Goal: Transaction & Acquisition: Purchase product/service

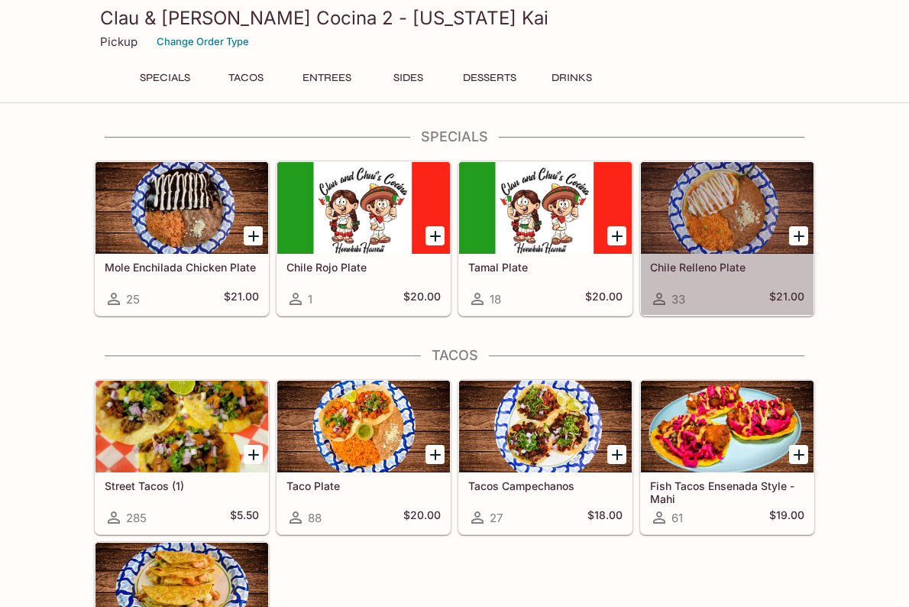
click at [735, 242] on div at bounding box center [727, 208] width 173 height 92
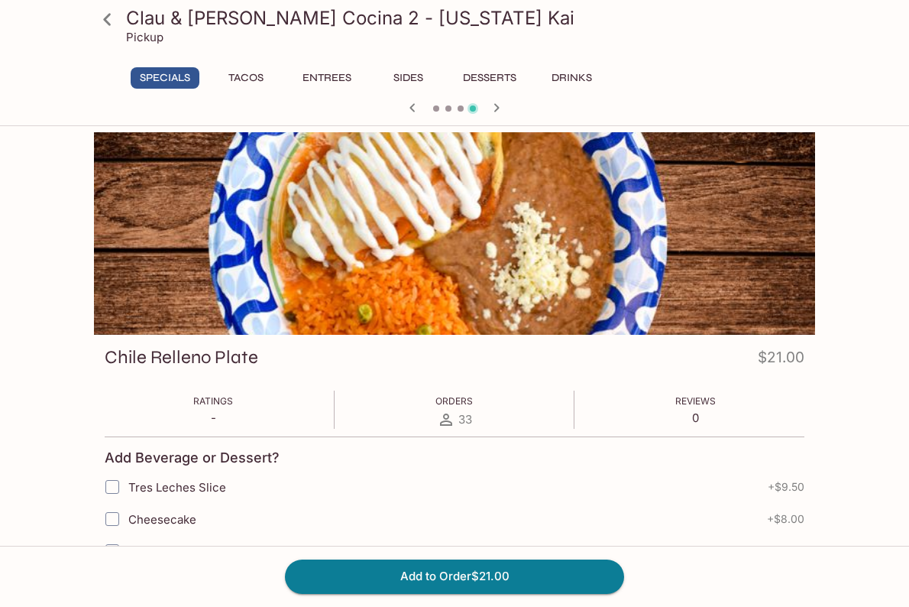
click at [110, 20] on icon at bounding box center [107, 19] width 27 height 27
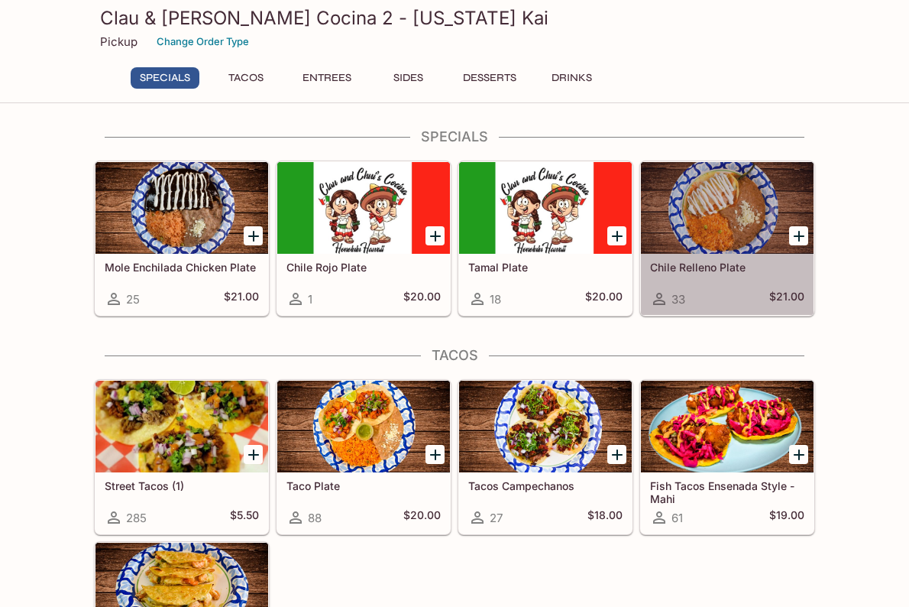
click at [730, 221] on div at bounding box center [727, 208] width 173 height 92
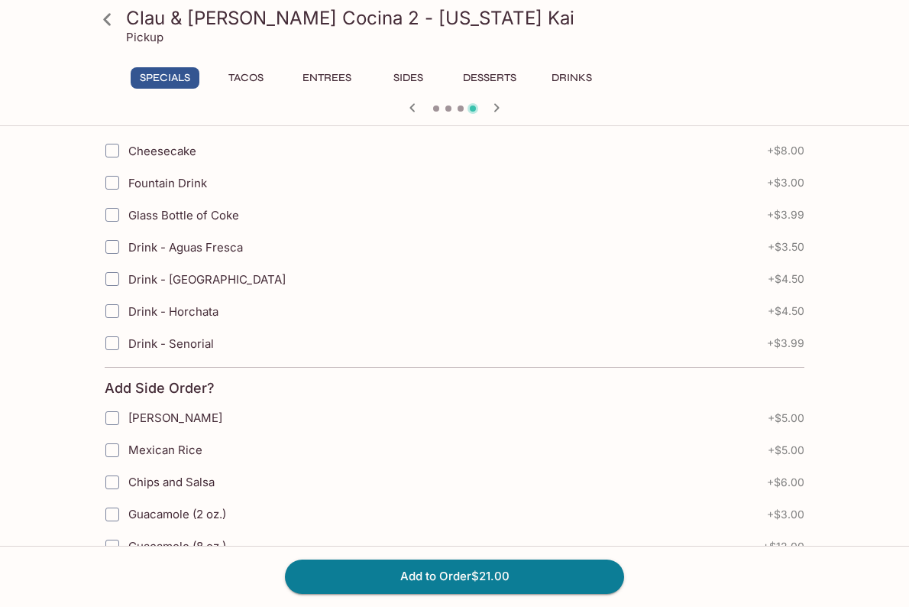
scroll to position [275, 0]
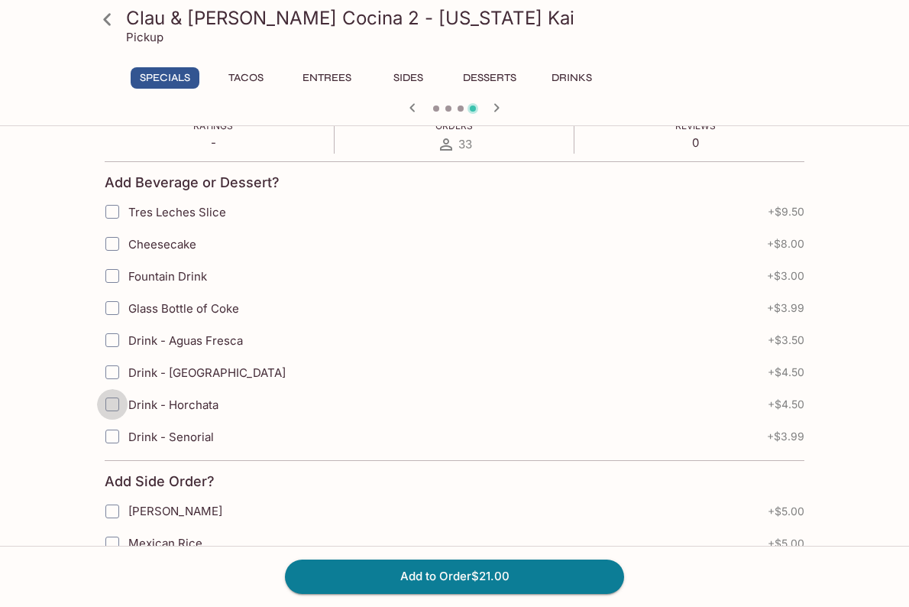
click at [111, 405] on input "Drink - Horchata" at bounding box center [112, 404] width 31 height 31
checkbox input "true"
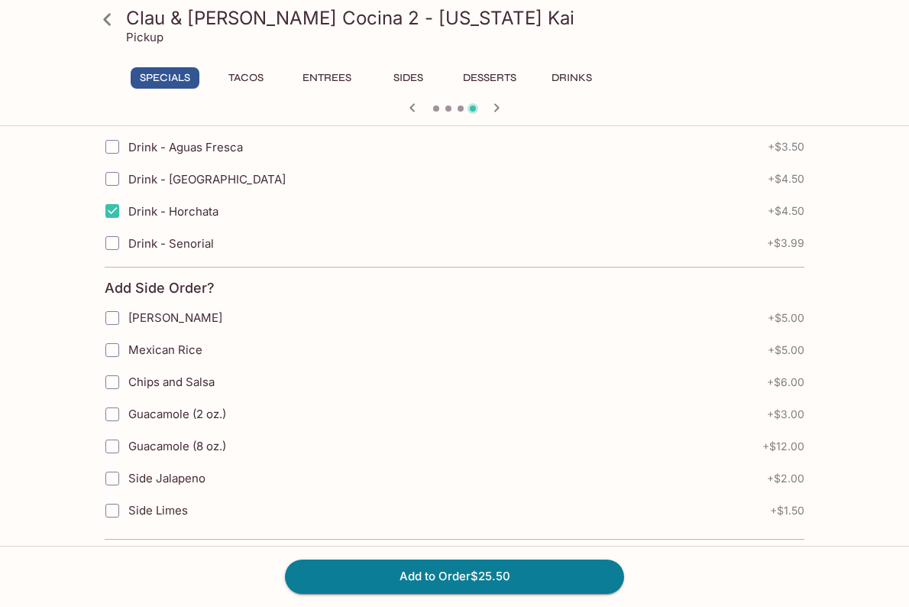
scroll to position [469, 0]
click at [112, 378] on input "Chips and Salsa" at bounding box center [112, 381] width 31 height 31
checkbox input "true"
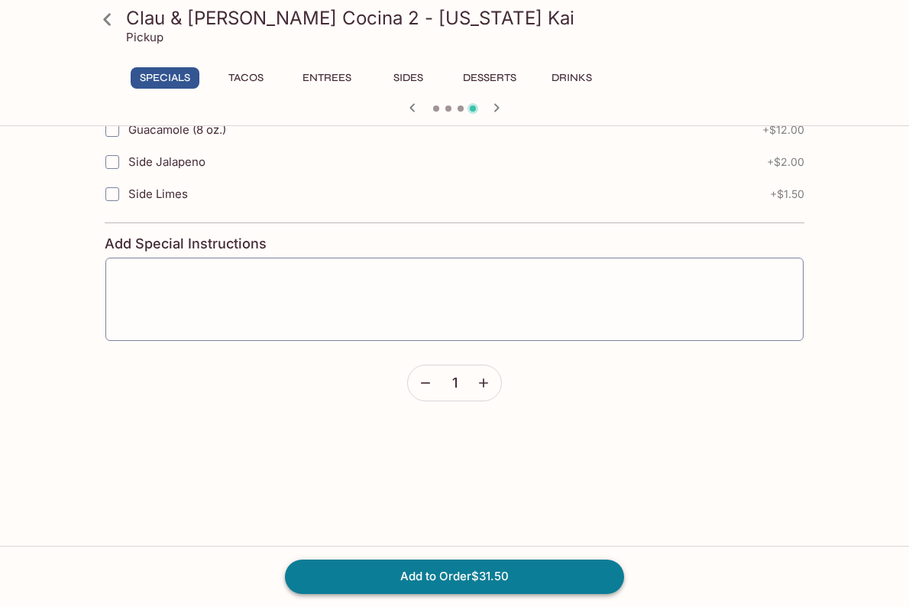
scroll to position [787, 0]
click at [526, 579] on button "Add to Order $31.50" at bounding box center [454, 576] width 339 height 34
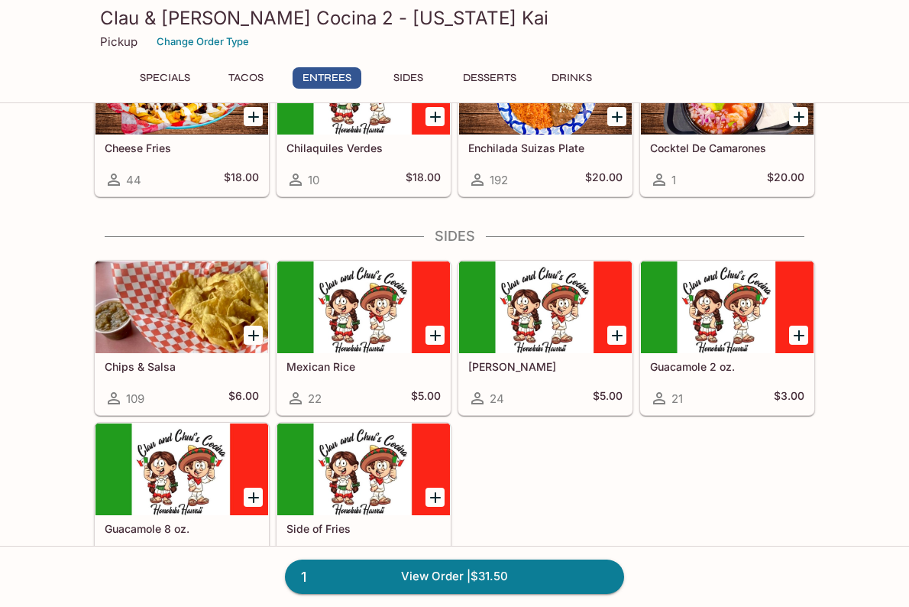
scroll to position [1041, 0]
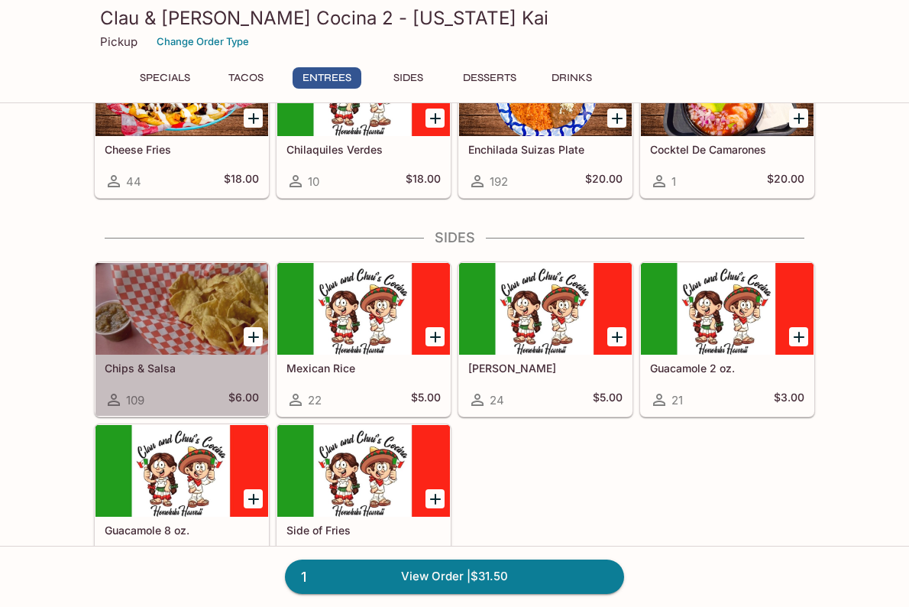
click at [228, 309] on div at bounding box center [182, 309] width 173 height 92
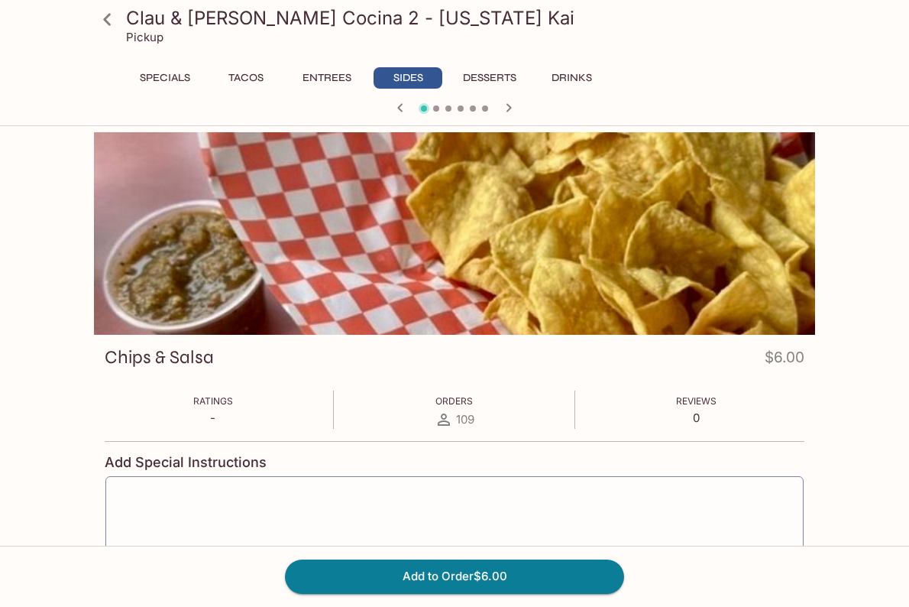
click at [109, 16] on icon at bounding box center [107, 19] width 27 height 27
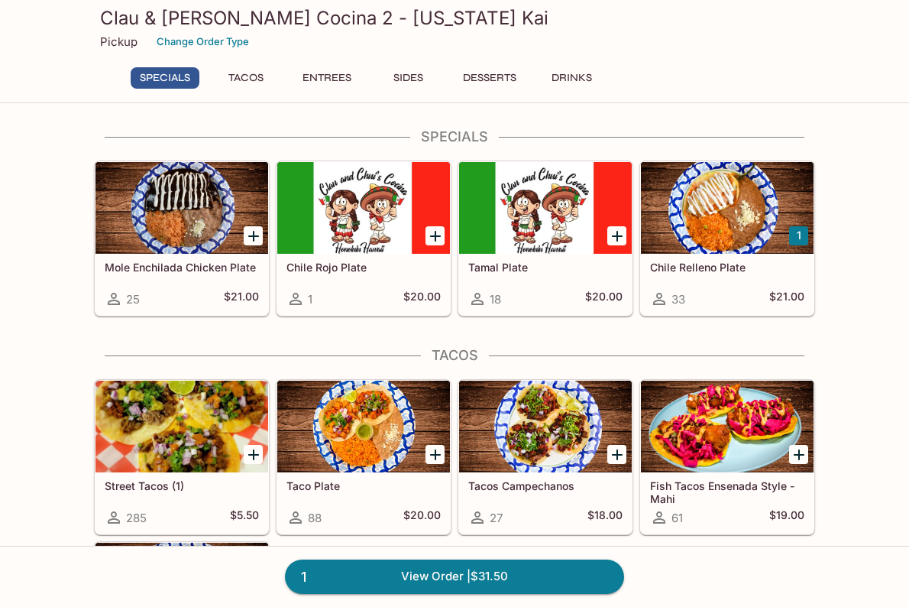
click at [739, 232] on div at bounding box center [727, 208] width 173 height 92
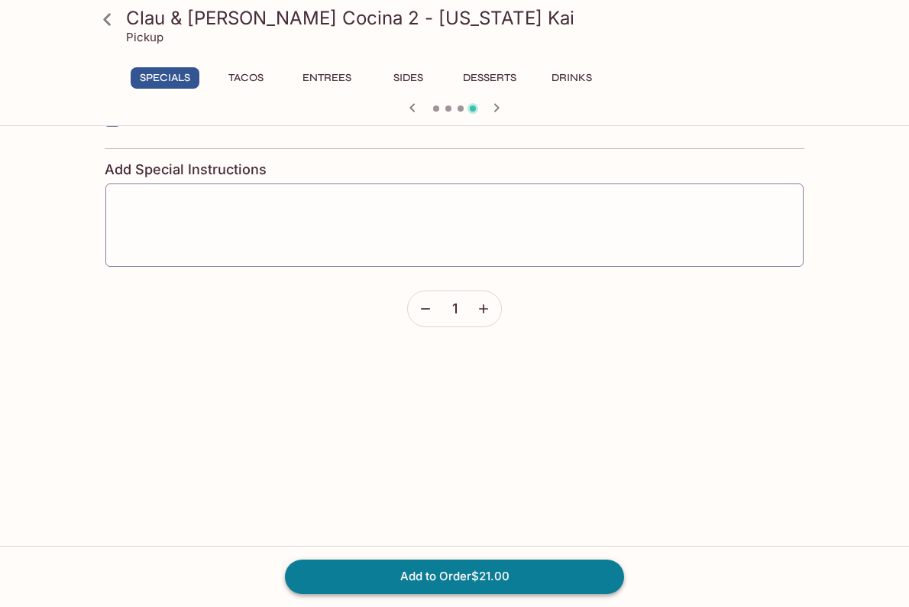
scroll to position [860, 0]
click at [518, 577] on button "Add to Order $21.00" at bounding box center [454, 576] width 339 height 34
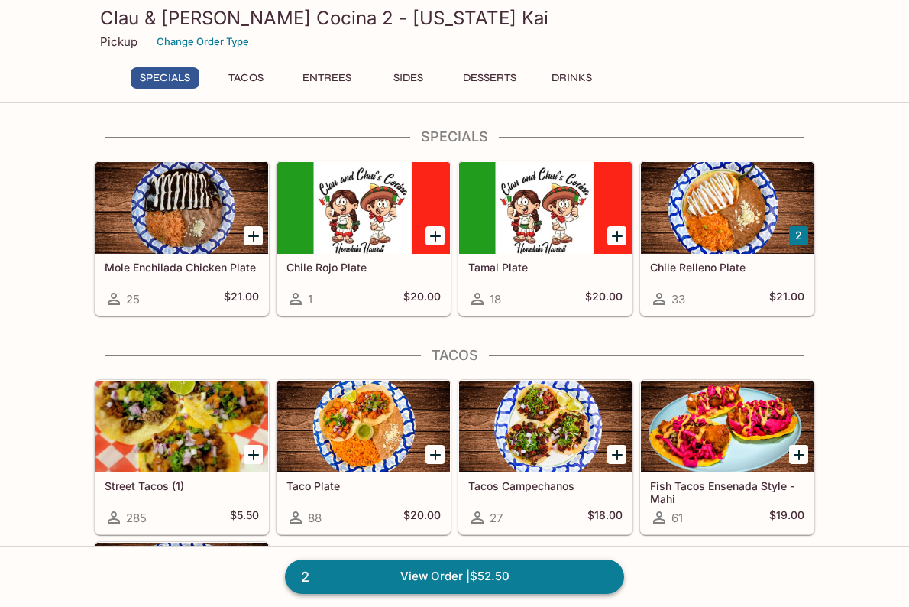
scroll to position [0, 1]
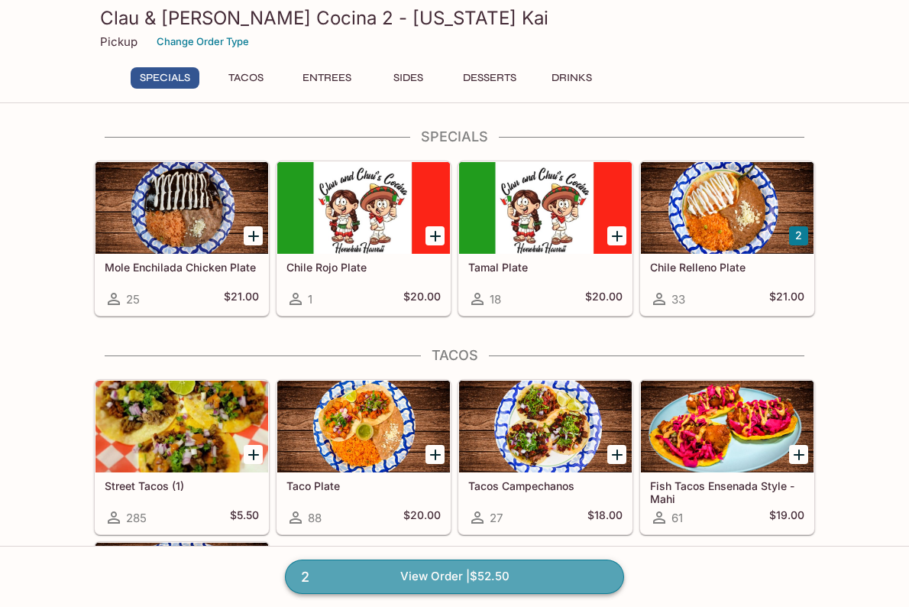
click at [504, 578] on link "2 View Order | $52.50" at bounding box center [454, 576] width 339 height 34
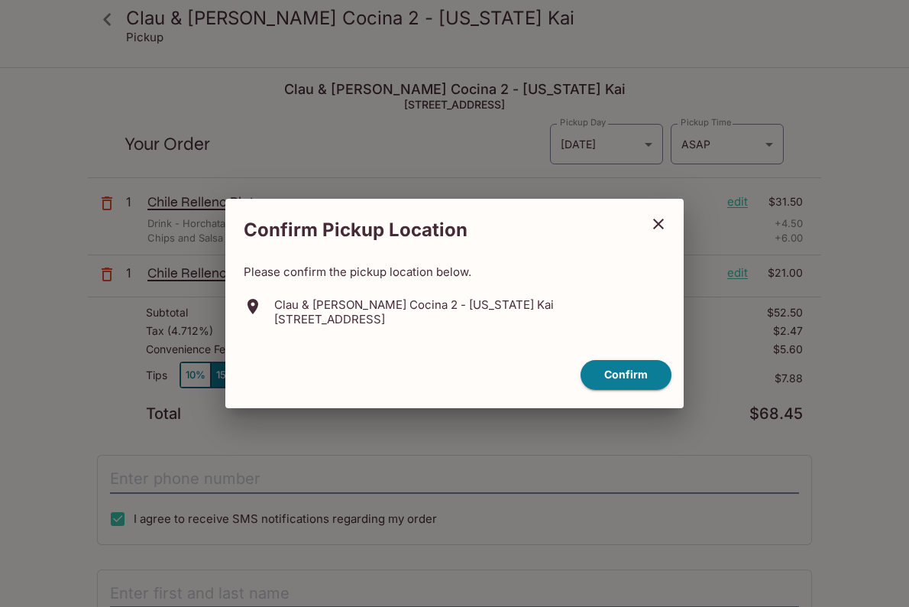
click at [656, 226] on icon "close" at bounding box center [658, 224] width 11 height 11
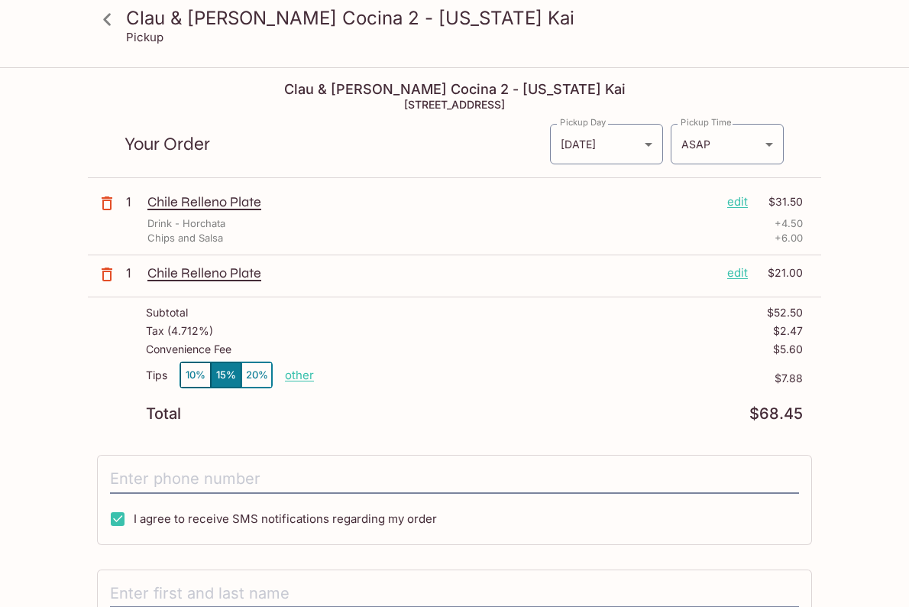
click at [738, 204] on p "edit" at bounding box center [737, 201] width 21 height 17
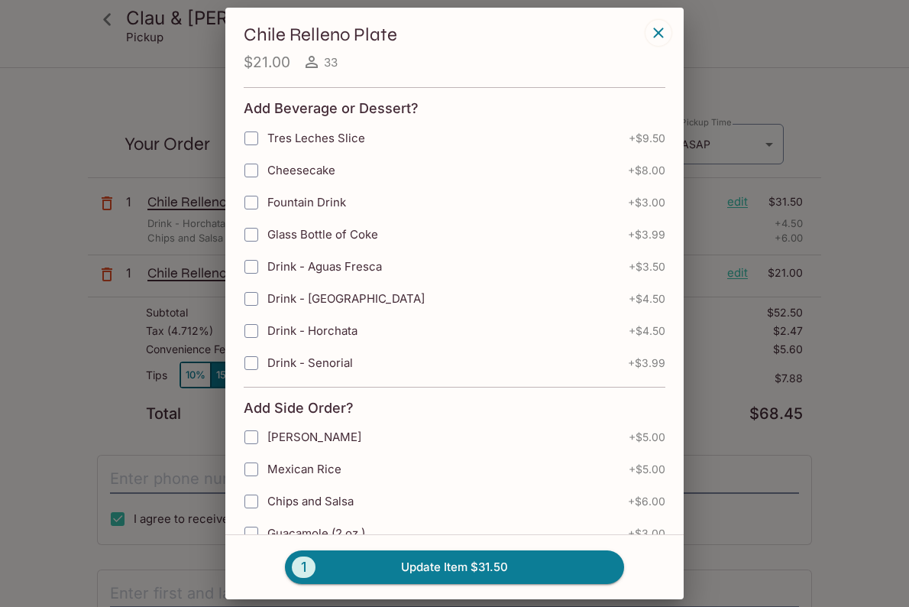
click at [655, 31] on icon "button" at bounding box center [658, 33] width 18 height 18
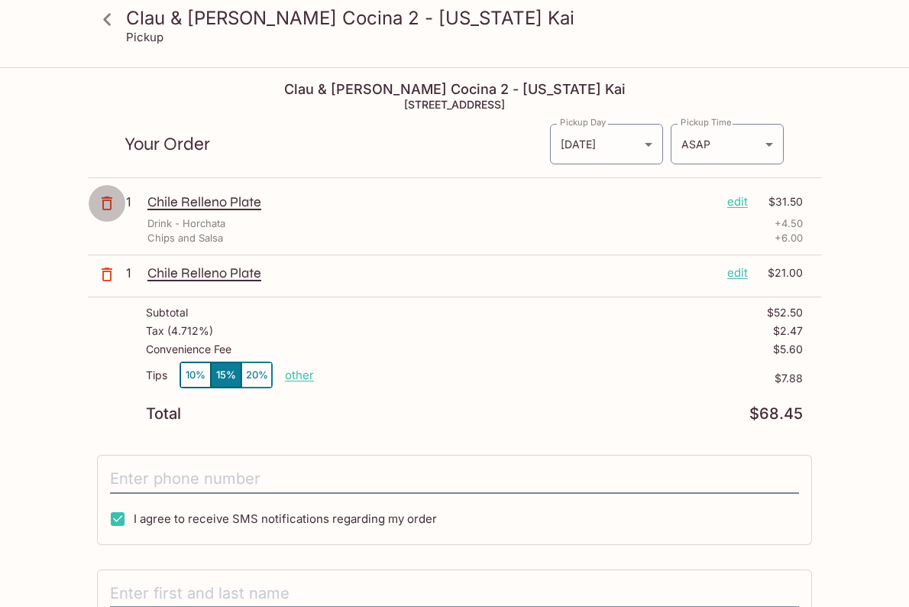
click at [108, 204] on icon "button" at bounding box center [107, 203] width 18 height 18
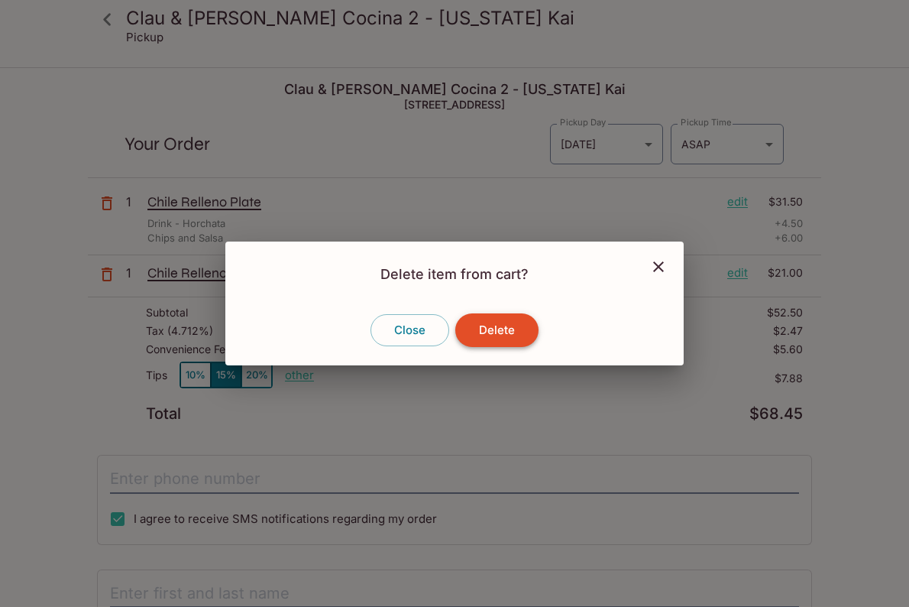
click at [494, 330] on button "Delete" at bounding box center [496, 330] width 83 height 34
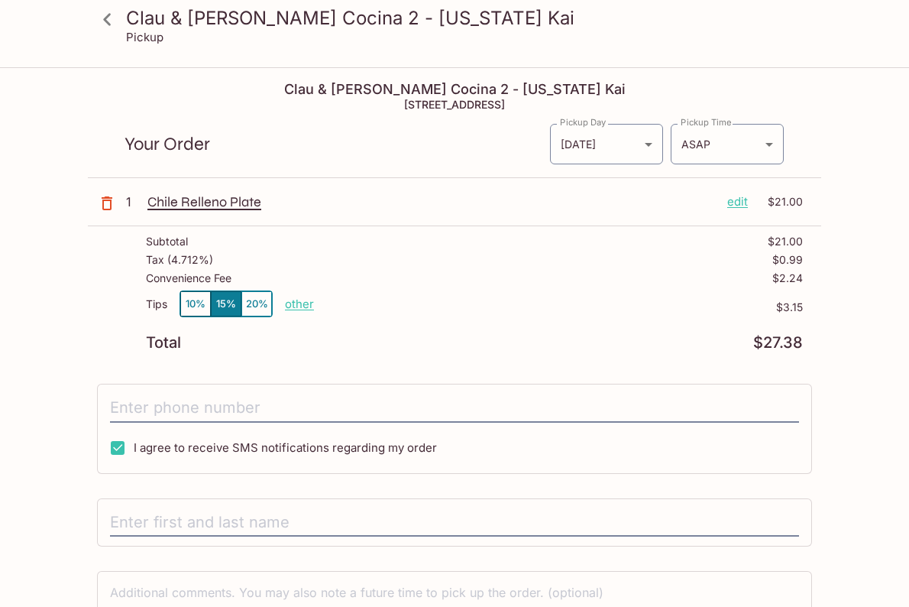
click at [732, 209] on p "edit" at bounding box center [737, 201] width 21 height 17
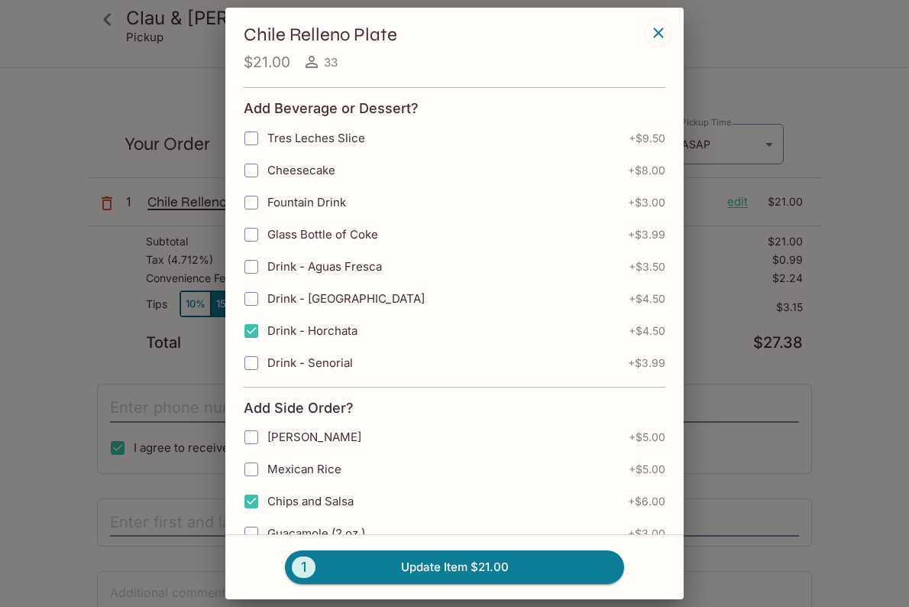
click at [654, 28] on icon "button" at bounding box center [658, 33] width 18 height 18
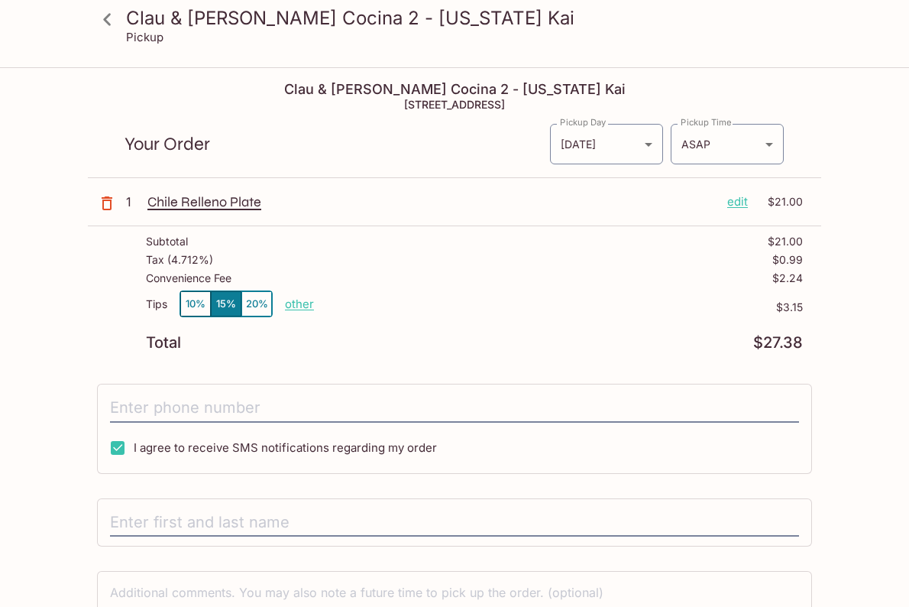
click at [233, 202] on p "Chile Relleno Plate" at bounding box center [431, 201] width 568 height 17
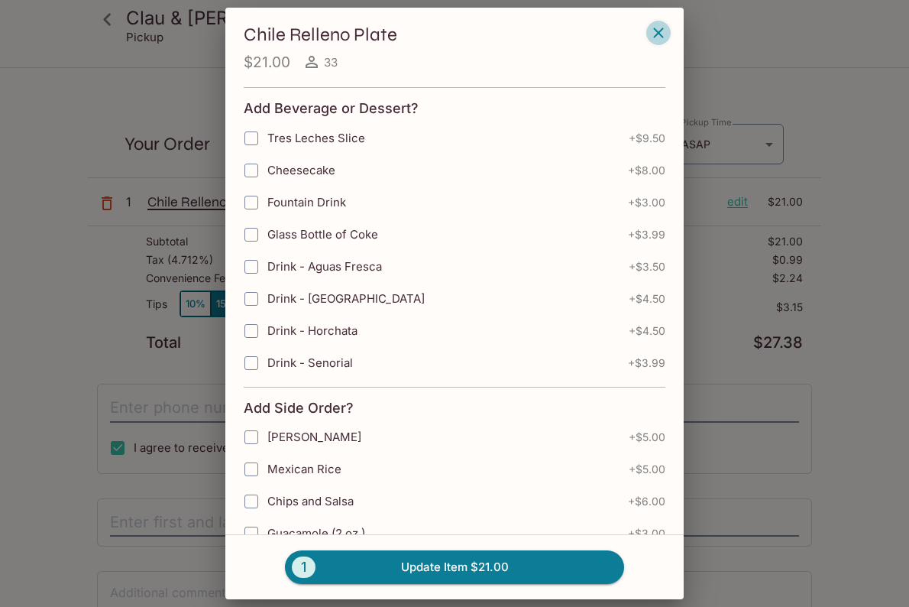
click at [656, 29] on icon "button" at bounding box center [658, 33] width 10 height 10
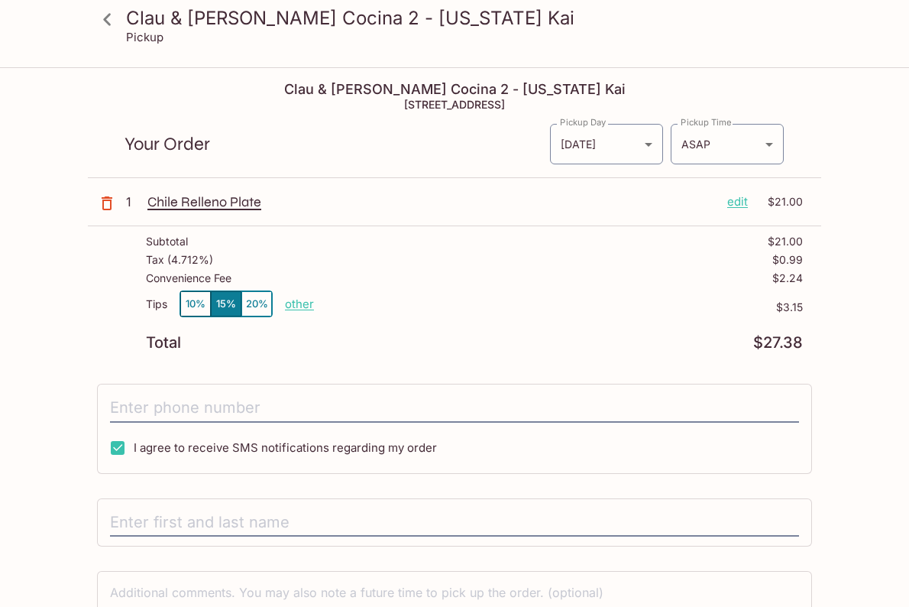
click at [114, 21] on icon at bounding box center [107, 19] width 27 height 27
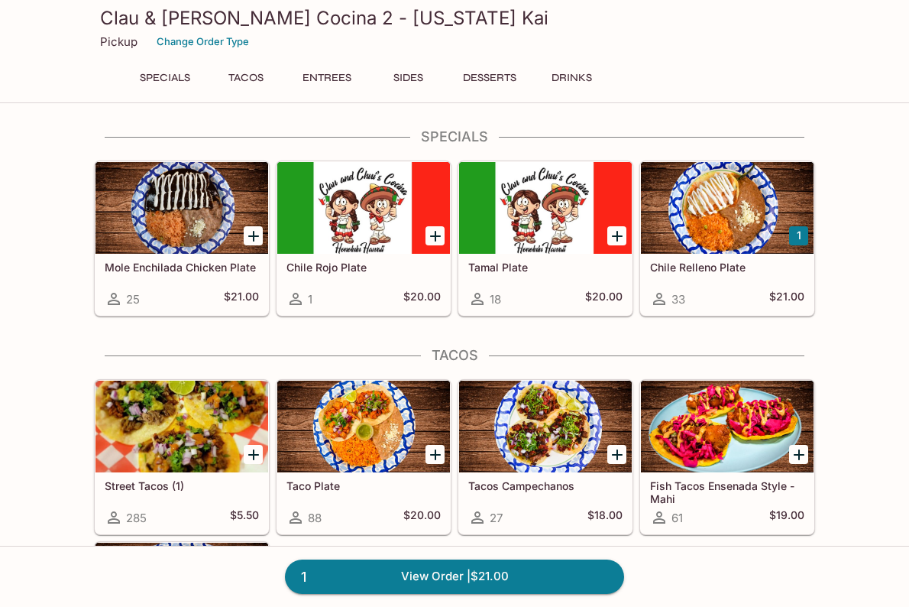
click at [737, 228] on div at bounding box center [727, 208] width 173 height 92
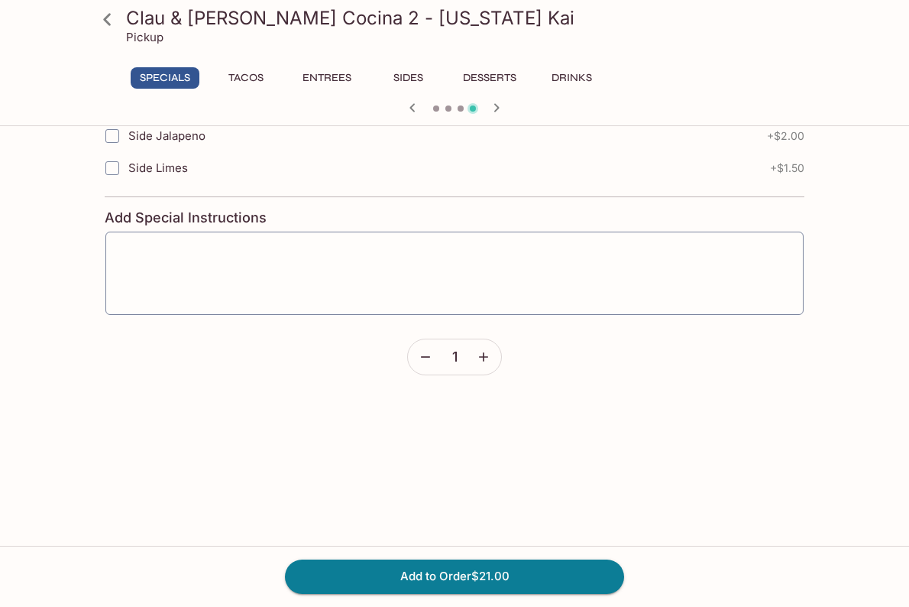
scroll to position [813, 0]
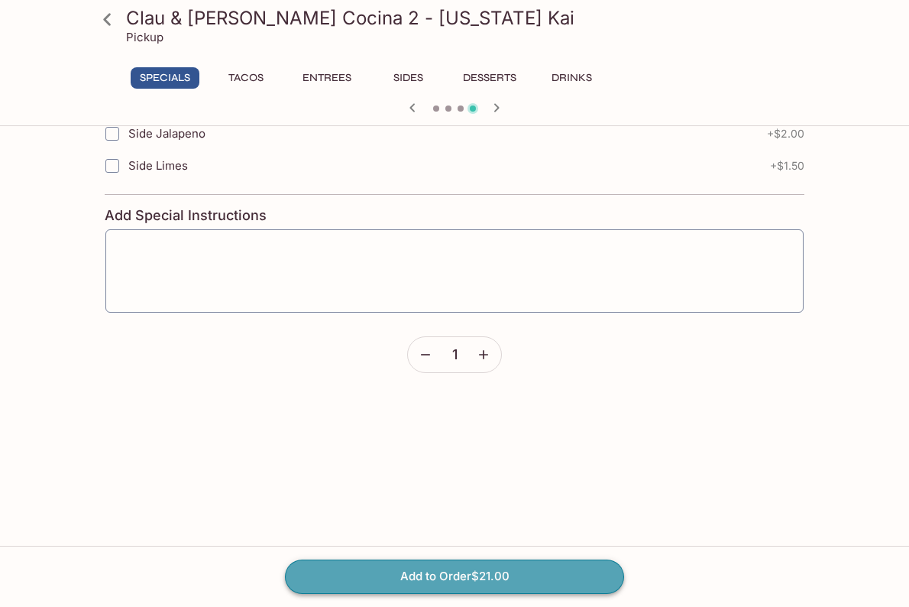
click at [516, 581] on button "Add to Order $21.00" at bounding box center [454, 576] width 339 height 34
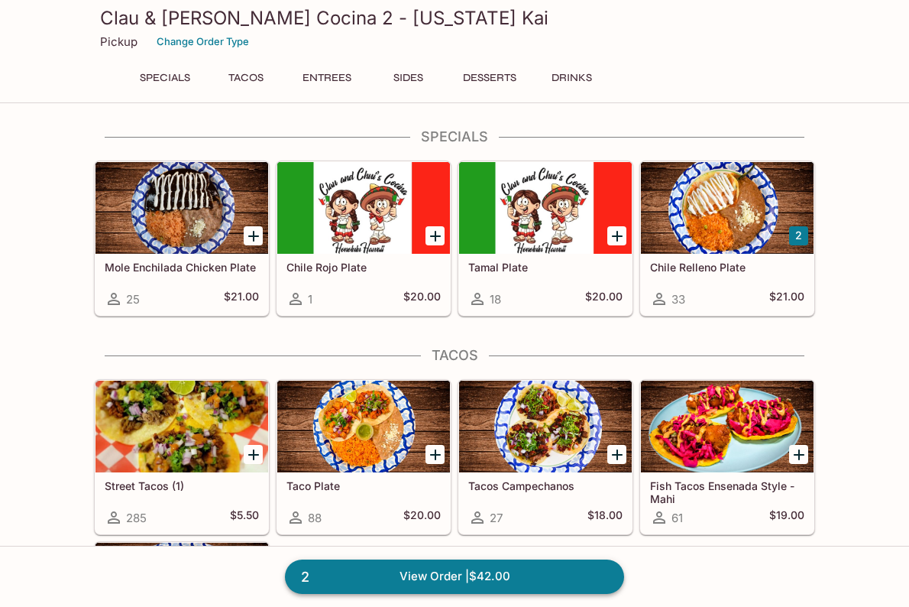
click at [514, 568] on link "2 View Order | $42.00" at bounding box center [454, 576] width 339 height 34
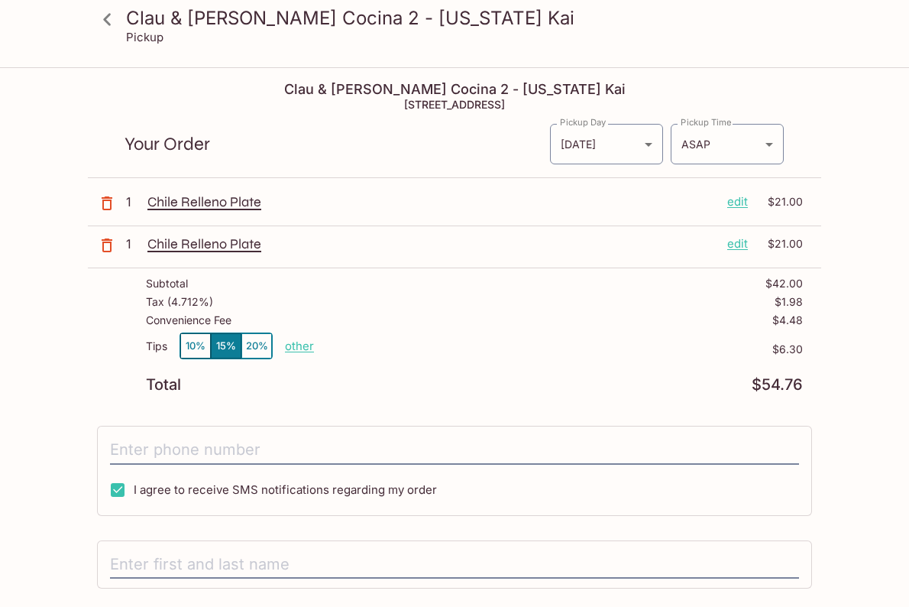
click at [105, 21] on icon at bounding box center [107, 19] width 8 height 12
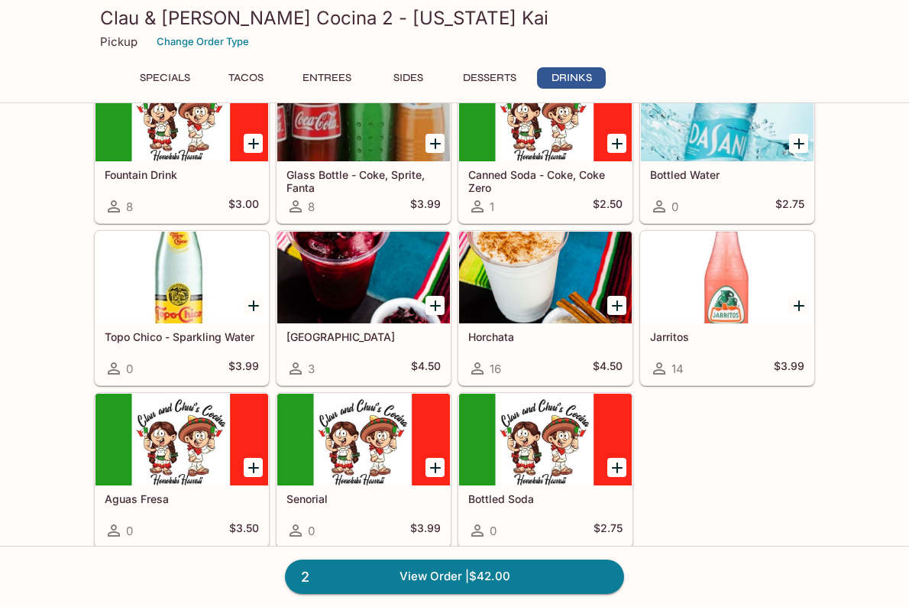
scroll to position [1833, 0]
click at [549, 300] on div at bounding box center [545, 278] width 173 height 92
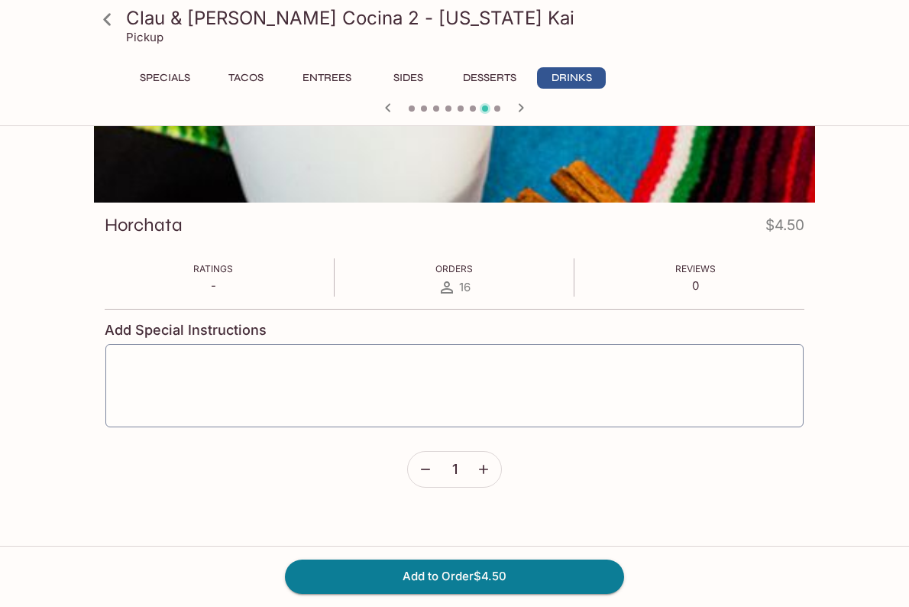
scroll to position [132, 0]
click at [471, 573] on button "Add to Order $4.50" at bounding box center [454, 576] width 339 height 34
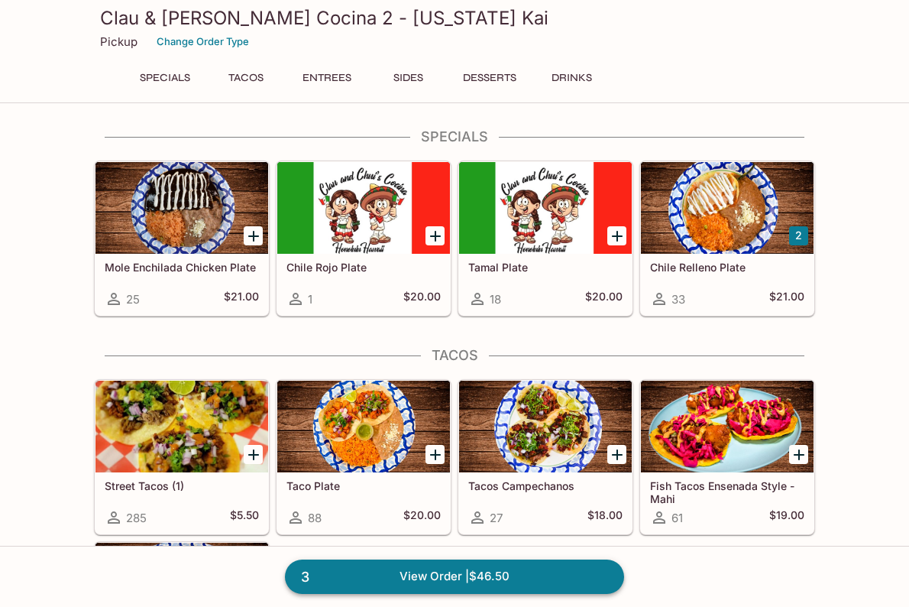
click at [455, 581] on link "3 View Order | $46.50" at bounding box center [454, 576] width 339 height 34
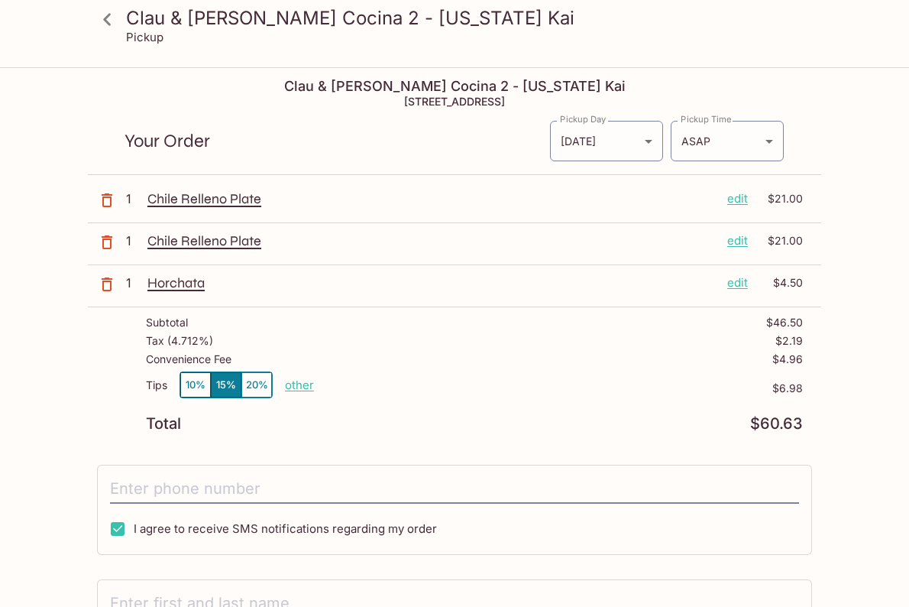
scroll to position [5, 0]
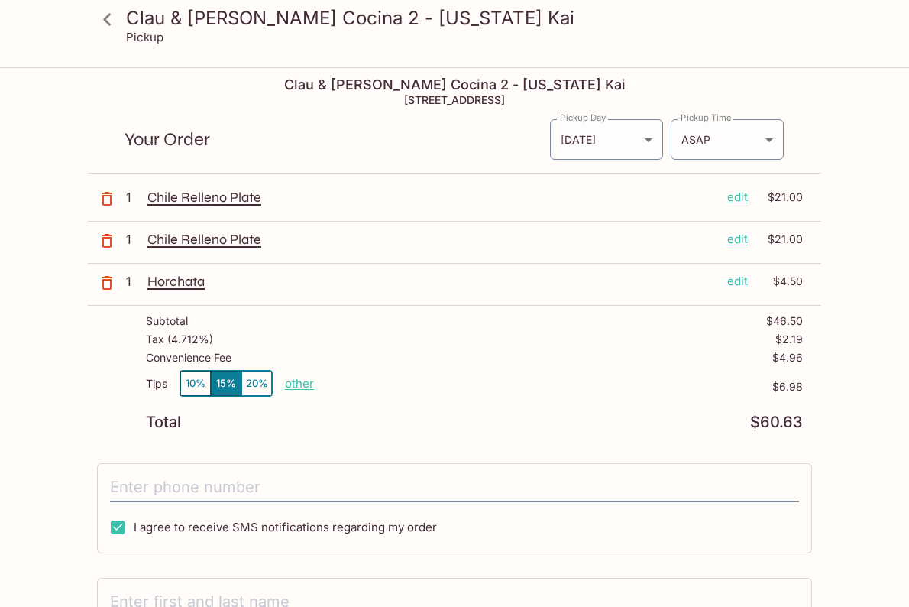
click at [194, 387] on button "10%" at bounding box center [195, 383] width 31 height 25
click at [216, 386] on button "15%" at bounding box center [226, 383] width 31 height 25
click at [192, 384] on button "10%" at bounding box center [195, 383] width 31 height 25
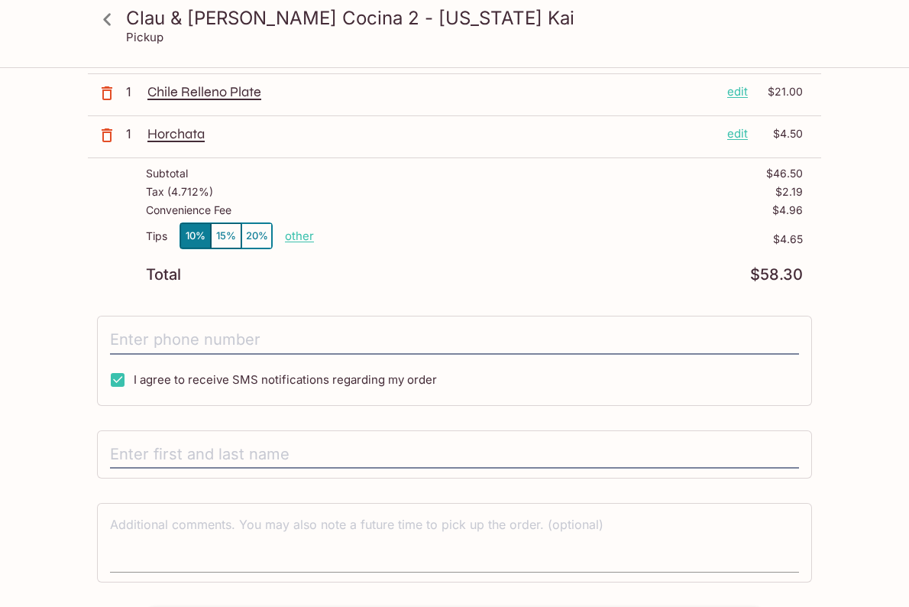
scroll to position [153, 0]
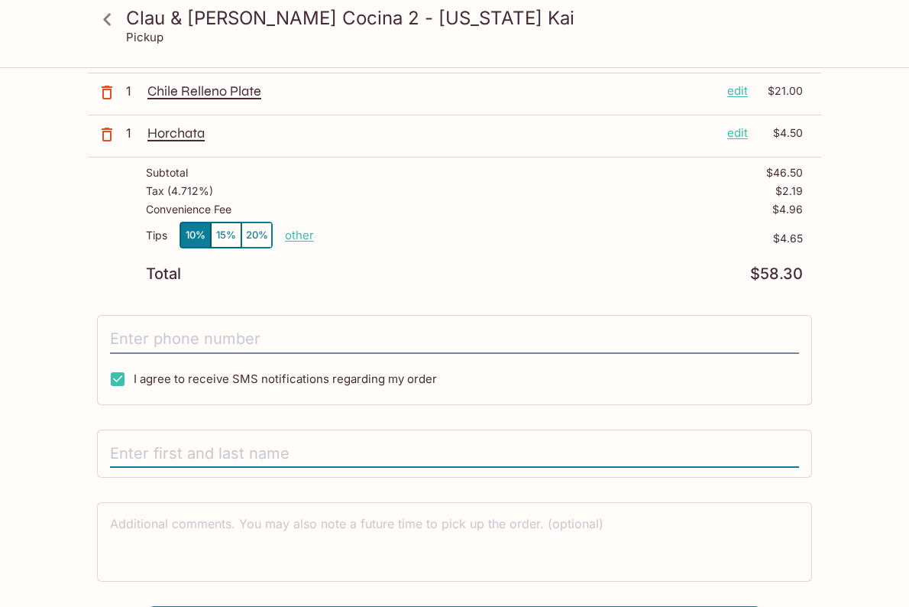
click at [319, 458] on input "text" at bounding box center [454, 453] width 689 height 29
type input "[PERSON_NAME]"
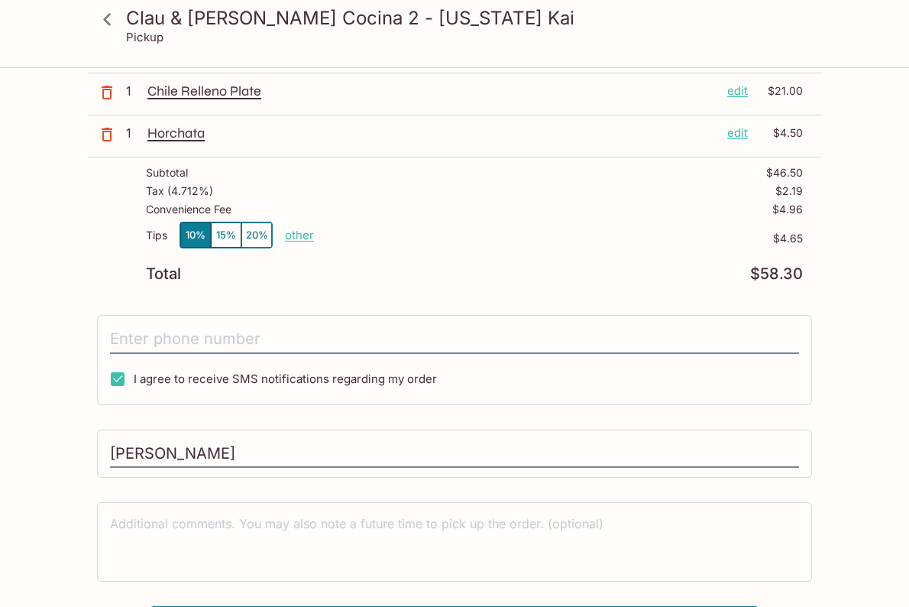
click at [384, 413] on div "Clau & [PERSON_NAME] Cocina 2 - [US_STATE] Kai [STREET_ADDRESS] Your Order Pick…" at bounding box center [455, 280] width 734 height 728
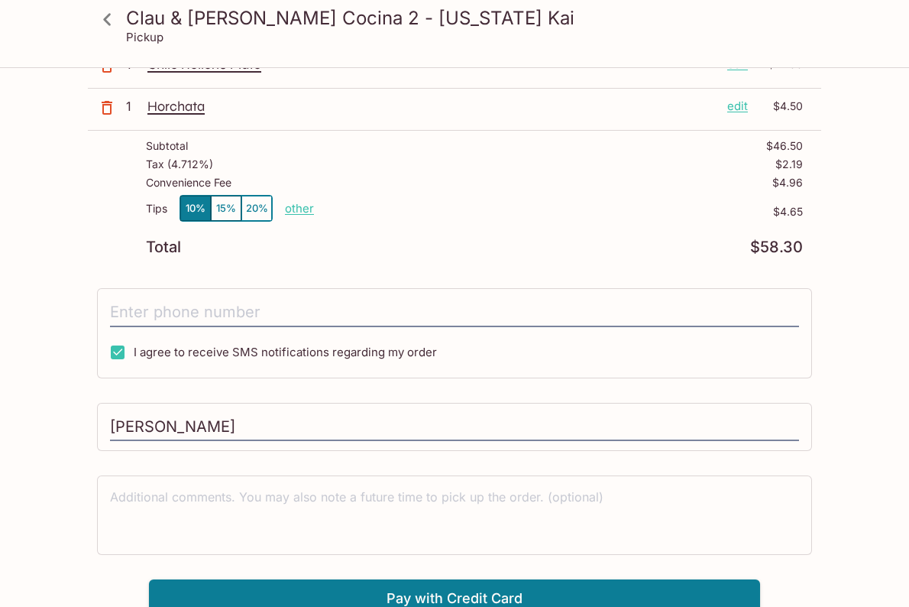
scroll to position [182, 0]
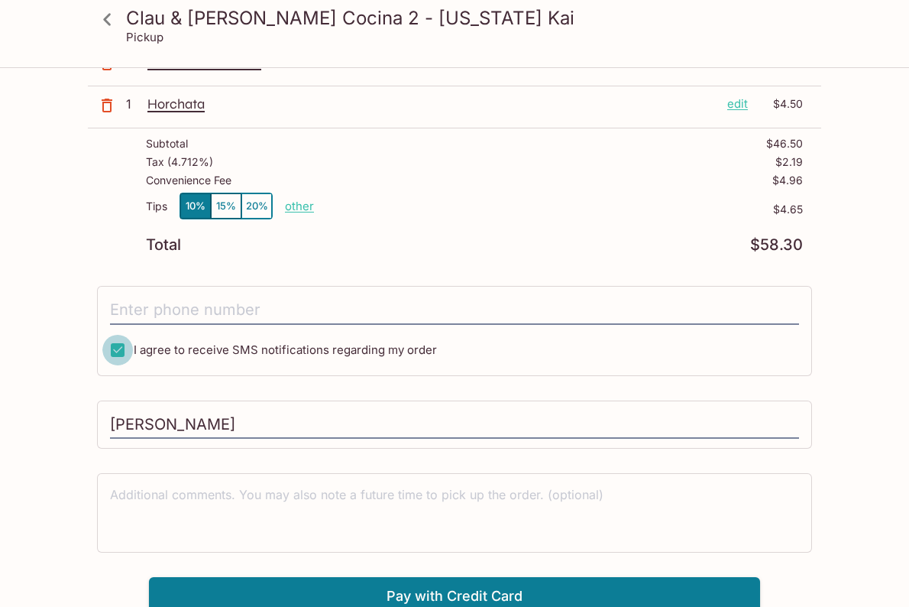
click at [121, 355] on input "I agree to receive SMS notifications regarding my order" at bounding box center [117, 350] width 31 height 31
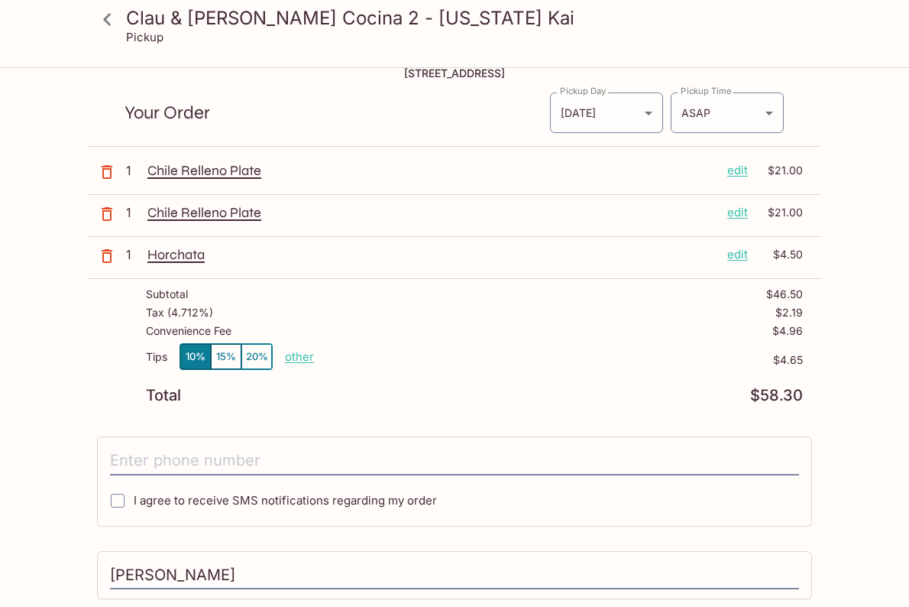
scroll to position [29, 0]
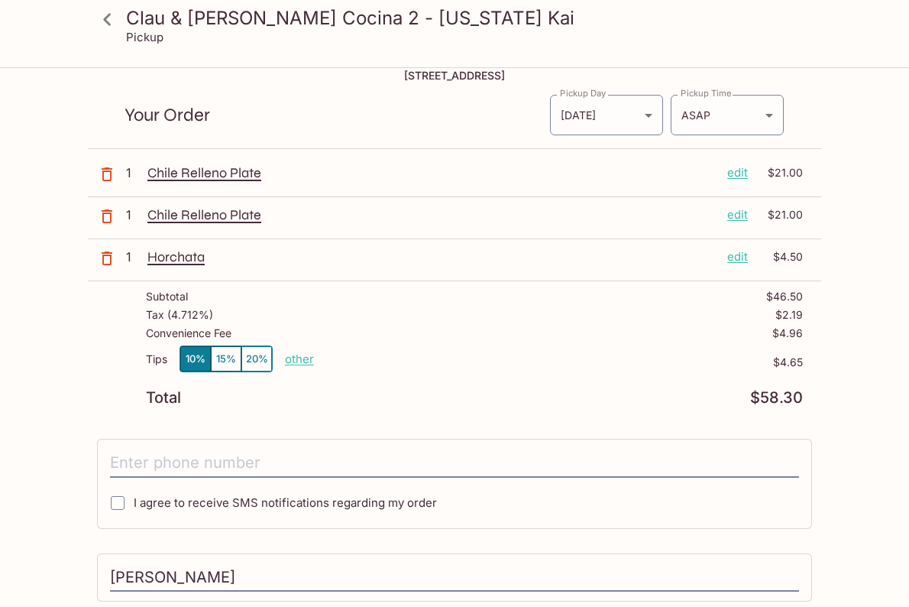
click at [121, 506] on input "I agree to receive SMS notifications regarding my order" at bounding box center [117, 502] width 31 height 31
checkbox input "true"
click at [168, 458] on input "tel" at bounding box center [454, 463] width 689 height 29
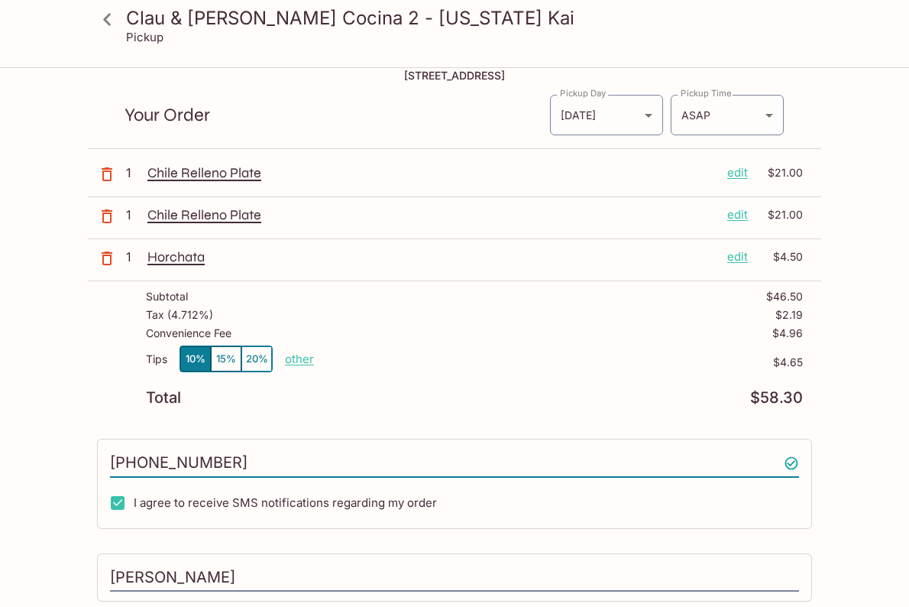
type input "[PHONE_NUMBER]"
click at [231, 417] on div "Clau & [PERSON_NAME] Cocina 2 - [US_STATE] Kai [STREET_ADDRESS] Your Order Pick…" at bounding box center [455, 404] width 734 height 728
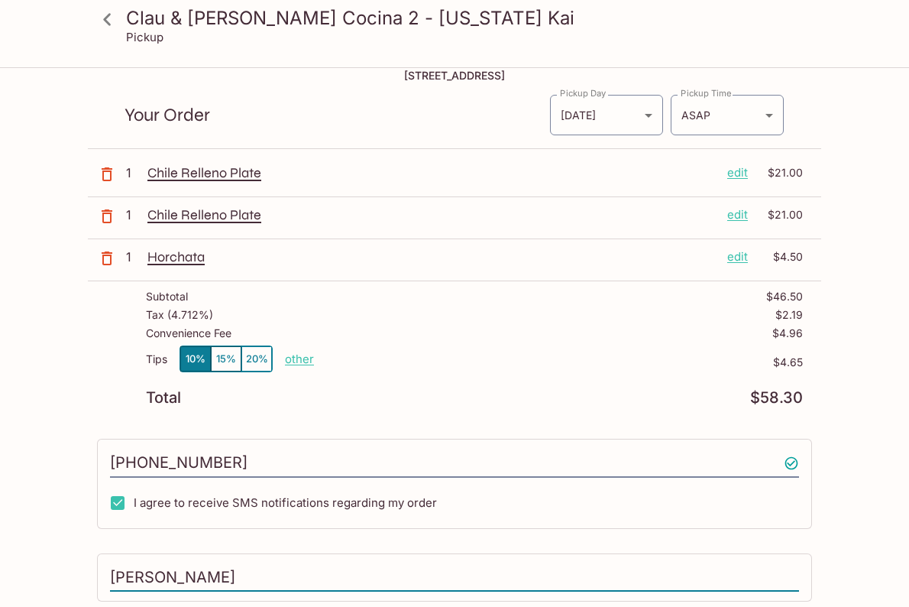
drag, startPoint x: 130, startPoint y: 578, endPoint x: 108, endPoint y: 575, distance: 22.3
click at [108, 575] on div "[PERSON_NAME]" at bounding box center [454, 577] width 715 height 49
type input "[PERSON_NAME]"
click at [256, 536] on div "Clau & [PERSON_NAME] Cocina 2 - [US_STATE] Kai [STREET_ADDRESS] Your Order Pick…" at bounding box center [455, 404] width 734 height 728
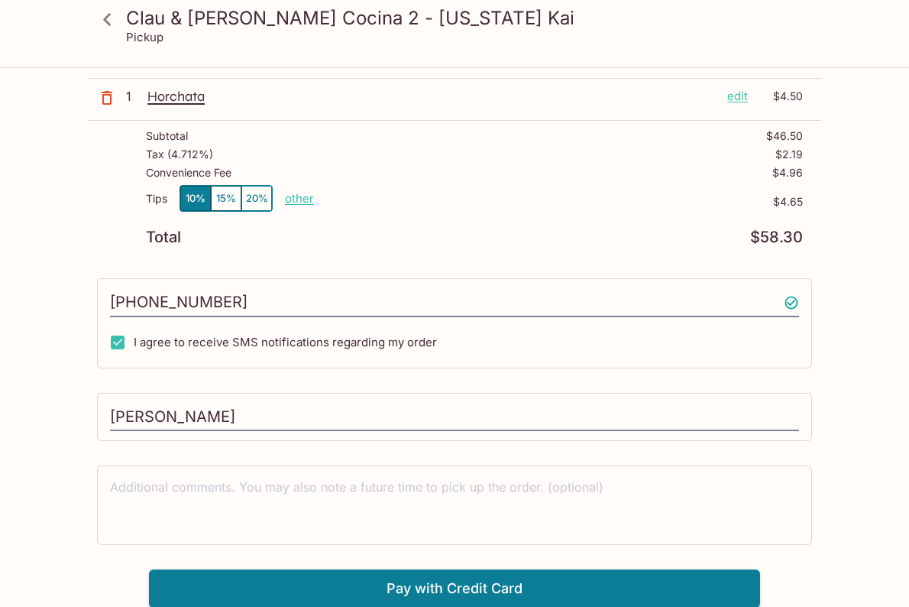
scroll to position [190, 0]
click at [118, 340] on input "I agree to receive SMS notifications regarding my order" at bounding box center [117, 341] width 31 height 31
checkbox input "false"
click at [283, 297] on input "[PHONE_NUMBER]" at bounding box center [454, 302] width 689 height 29
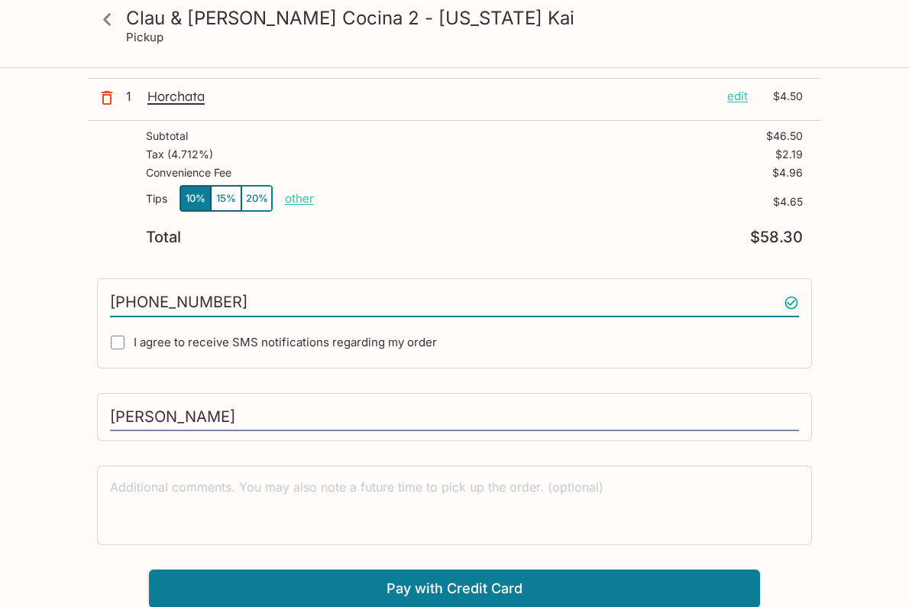
drag, startPoint x: 274, startPoint y: 298, endPoint x: 1, endPoint y: 276, distance: 274.4
click at [1, 276] on div "Clau & [PERSON_NAME] Cocina 2 - [US_STATE] Kai Pickup Clau & [PERSON_NAME] Coci…" at bounding box center [454, 243] width 909 height 728
click at [206, 370] on div "Clau & [PERSON_NAME] Cocina 2 - [US_STATE] Kai [STREET_ADDRESS] Your Order Pick…" at bounding box center [455, 243] width 734 height 728
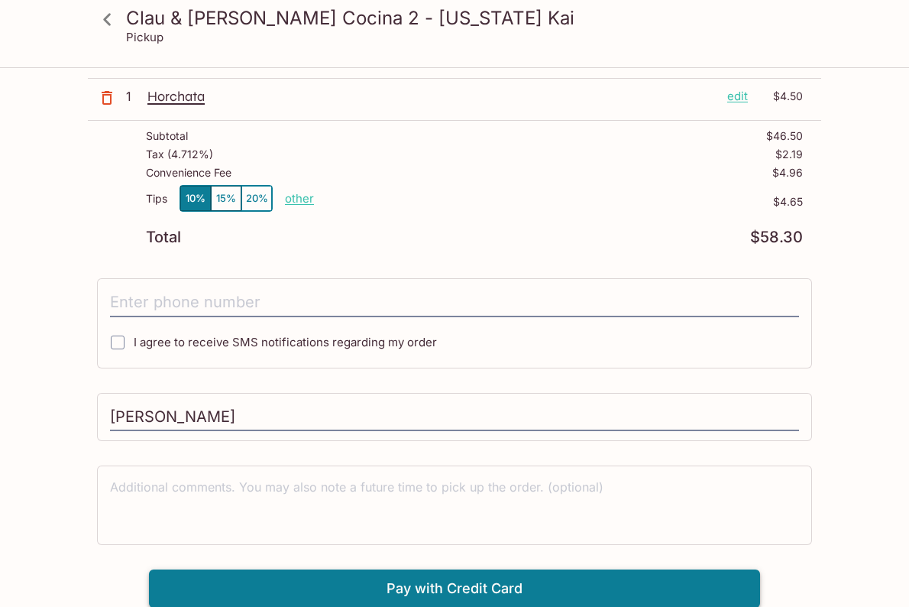
click at [490, 588] on button "Pay with Credit Card" at bounding box center [454, 588] width 611 height 38
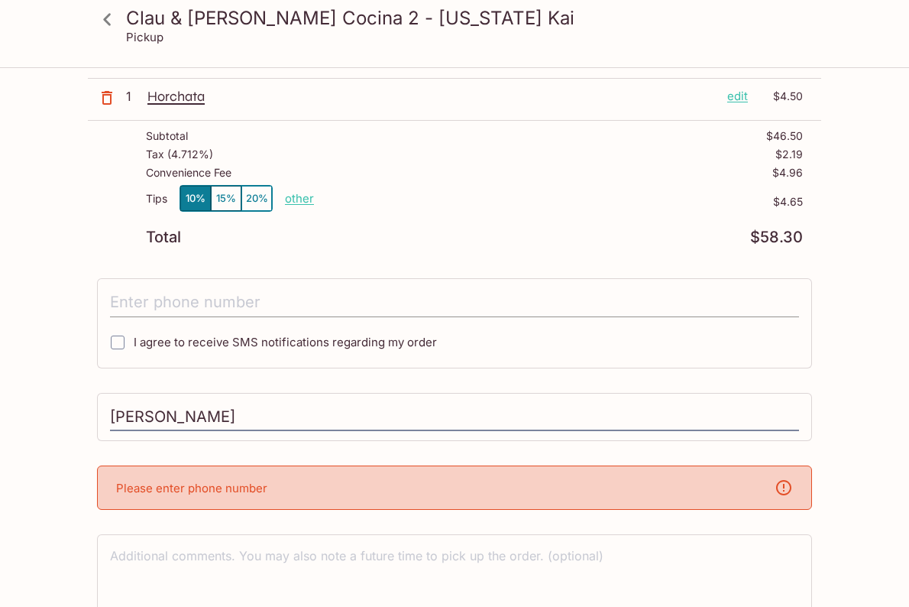
click at [301, 298] on input "tel" at bounding box center [454, 302] width 689 height 29
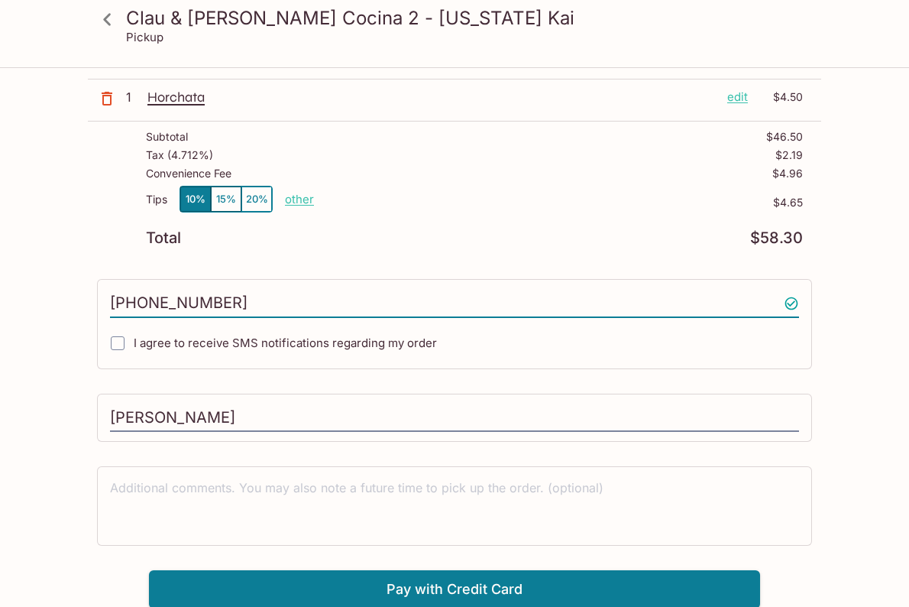
type input "[PHONE_NUMBER]"
drag, startPoint x: 444, startPoint y: 361, endPoint x: 394, endPoint y: 366, distance: 50.6
click at [444, 361] on div "[PHONE_NUMBER] I agree to receive SMS notifications regarding my order" at bounding box center [454, 324] width 715 height 90
click at [123, 338] on input "I agree to receive SMS notifications regarding my order" at bounding box center [117, 343] width 31 height 31
checkbox input "true"
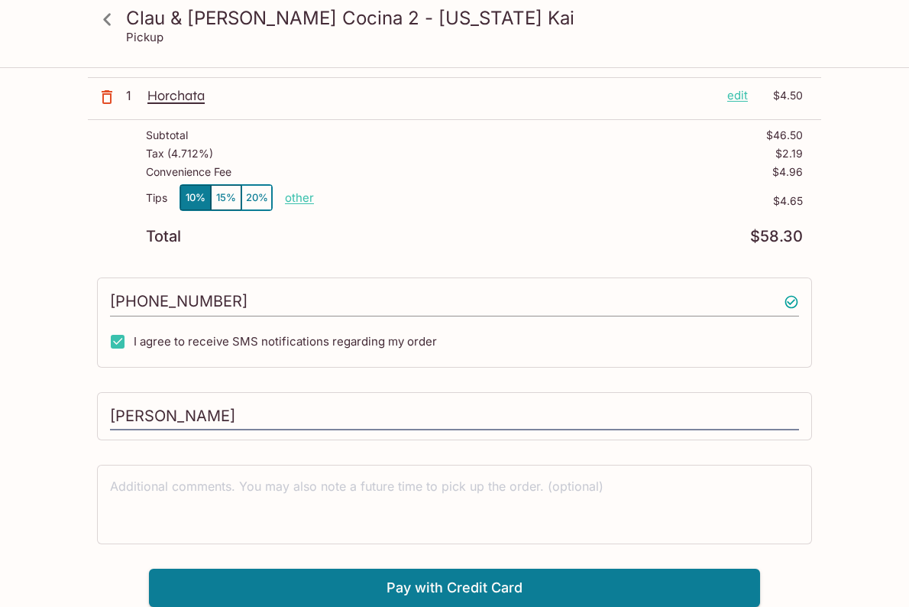
scroll to position [189, 0]
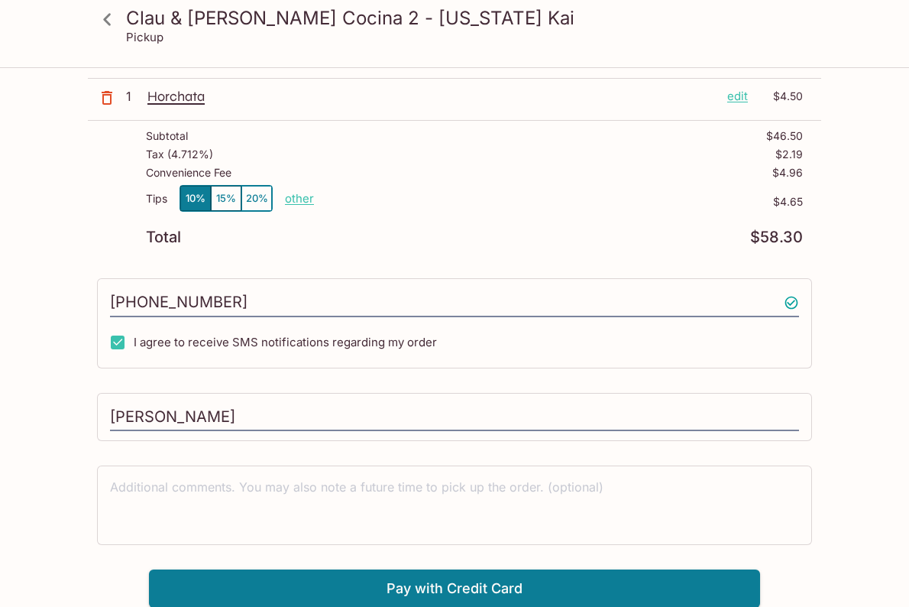
click at [299, 194] on p "other" at bounding box center [299, 198] width 29 height 15
drag, startPoint x: 373, startPoint y: 198, endPoint x: 458, endPoint y: 198, distance: 85.6
click at [458, 198] on div "Tips 10% 15% 20% Done 4.65 $4.65" at bounding box center [474, 207] width 657 height 45
type input "0.00"
click at [771, 203] on p "$0.00" at bounding box center [558, 202] width 489 height 12
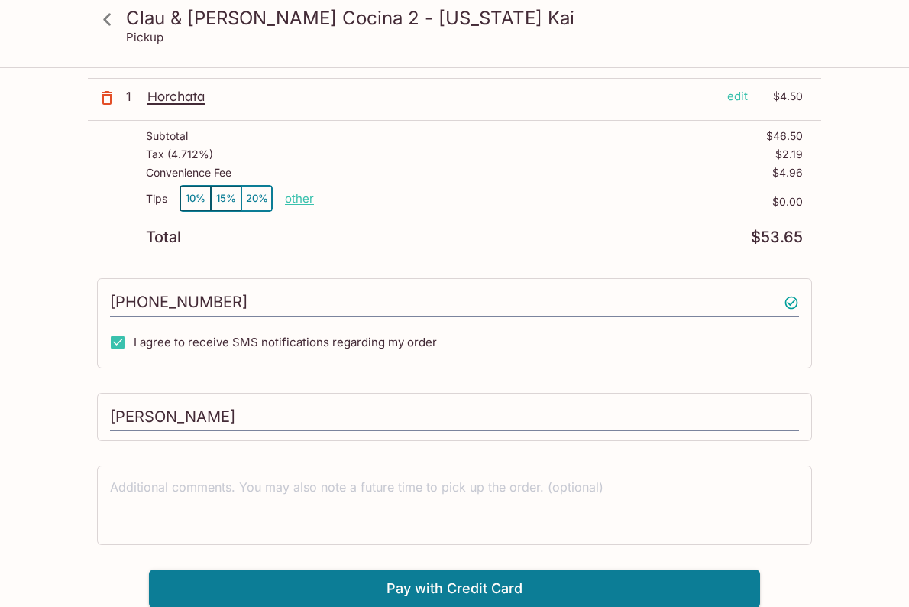
click at [294, 196] on p "other" at bounding box center [299, 198] width 29 height 15
drag, startPoint x: 389, startPoint y: 201, endPoint x: 465, endPoint y: 201, distance: 75.6
click at [465, 201] on div "Tips 10% 15% 20% Done 0.00 $0.00" at bounding box center [474, 207] width 657 height 45
type input "1.35"
click at [429, 595] on button "Pay with Credit Card" at bounding box center [454, 588] width 611 height 38
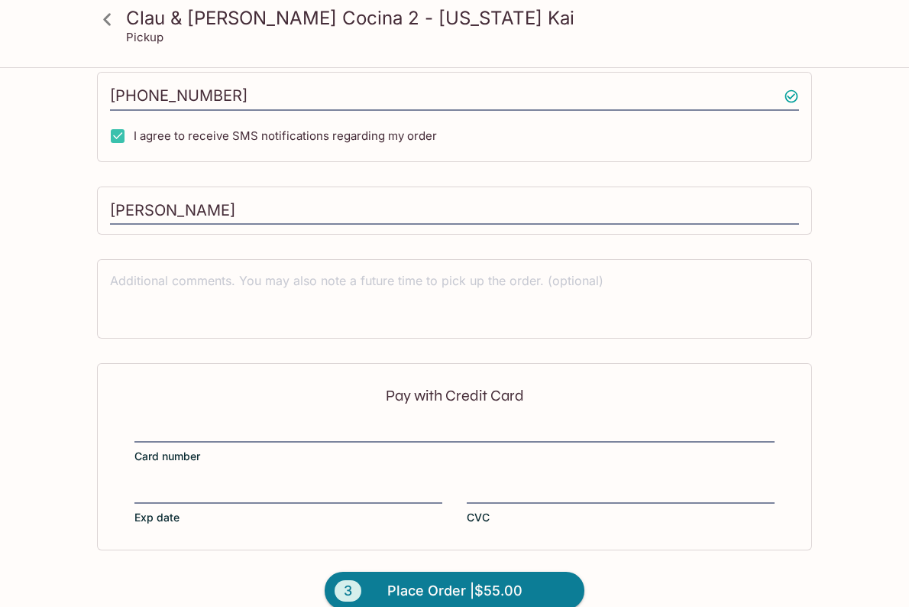
scroll to position [419, 0]
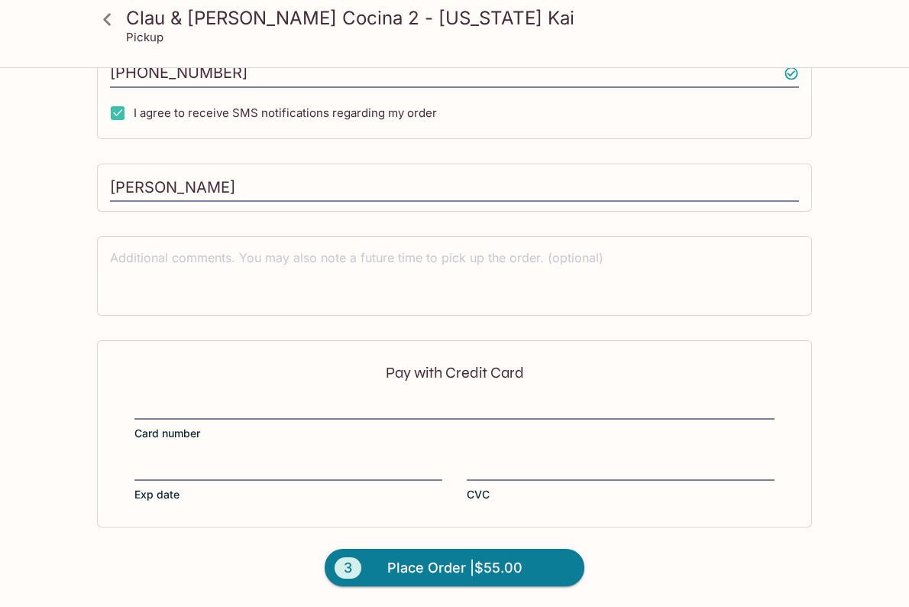
click at [462, 366] on p "Pay with Credit Card" at bounding box center [454, 372] width 640 height 15
click at [246, 480] on label "Exp date" at bounding box center [288, 480] width 308 height 43
click at [430, 365] on p "Pay with Credit Card" at bounding box center [454, 372] width 640 height 15
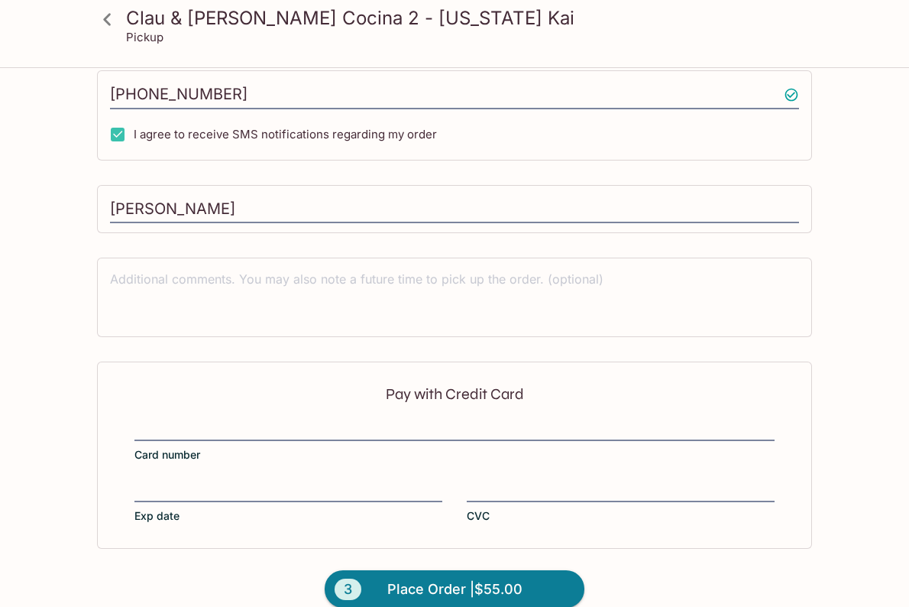
scroll to position [384, 0]
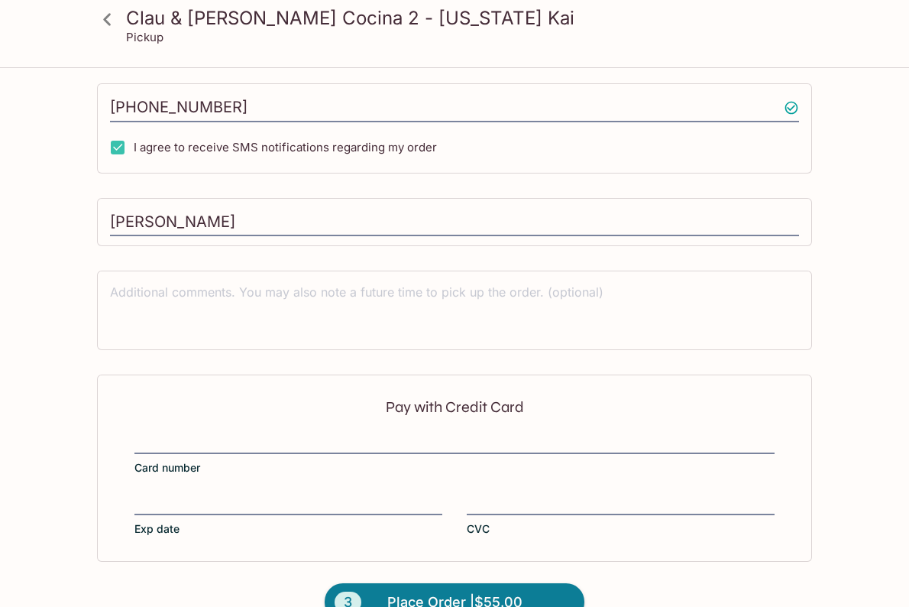
click at [293, 377] on div "Pay with Credit Card Card number Exp date CVC" at bounding box center [454, 467] width 715 height 186
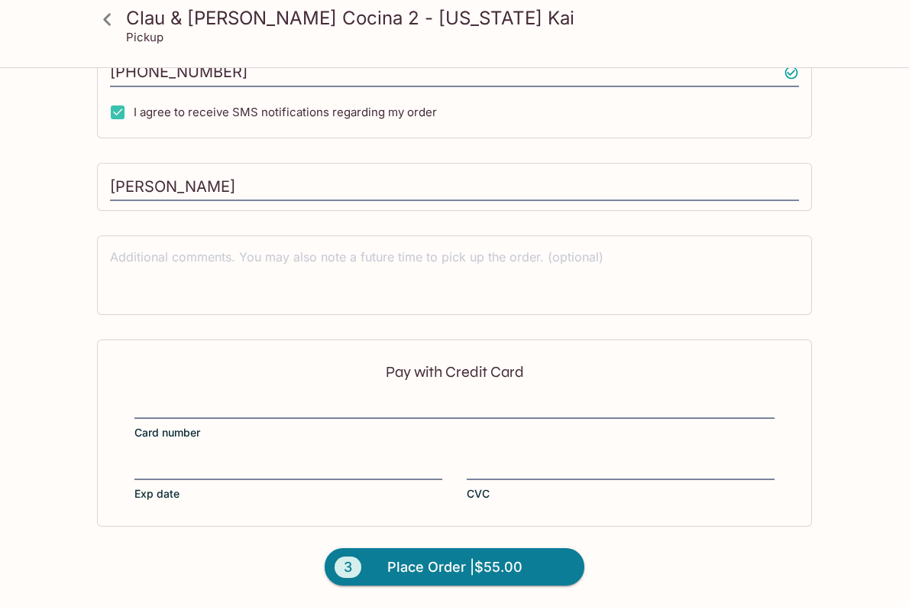
scroll to position [419, 0]
click at [364, 189] on input "[PERSON_NAME]" at bounding box center [454, 187] width 689 height 29
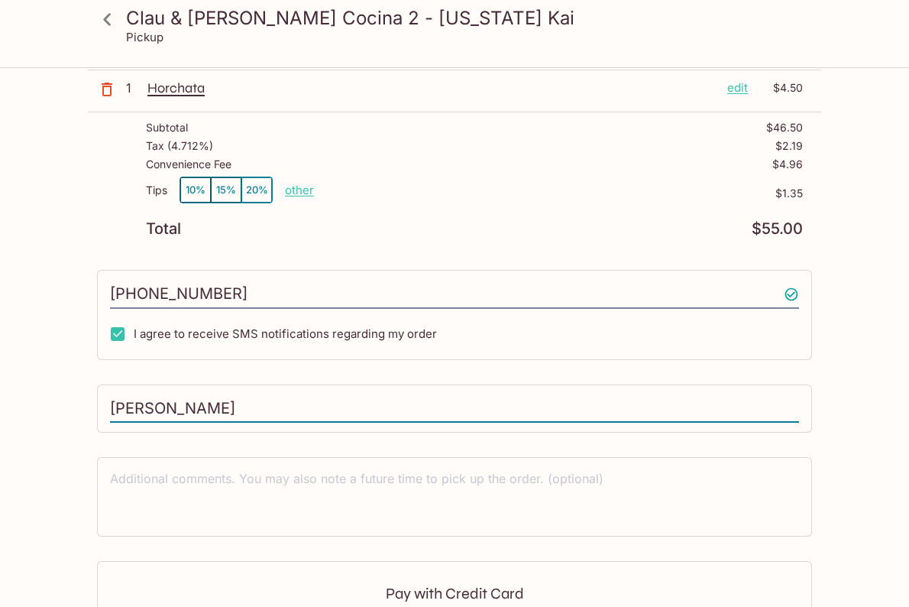
scroll to position [199, 0]
click at [285, 403] on input "[PERSON_NAME]" at bounding box center [454, 408] width 689 height 29
click at [257, 473] on textarea at bounding box center [454, 495] width 689 height 53
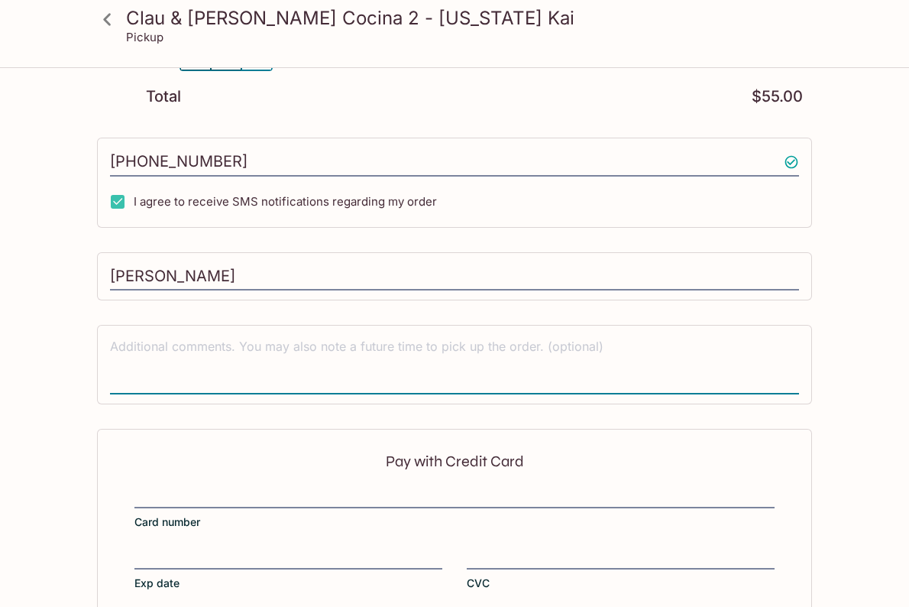
scroll to position [330, 1]
click at [256, 473] on div "Pay with Credit Card Card number Exp date CVC" at bounding box center [454, 522] width 715 height 186
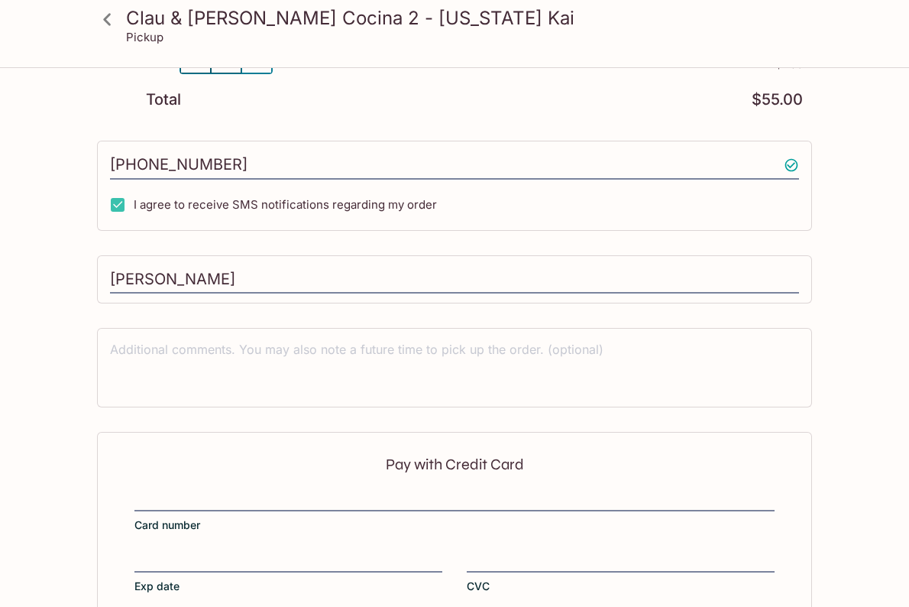
click at [186, 487] on div "Pay with Credit Card Card number Exp date CVC" at bounding box center [454, 525] width 715 height 186
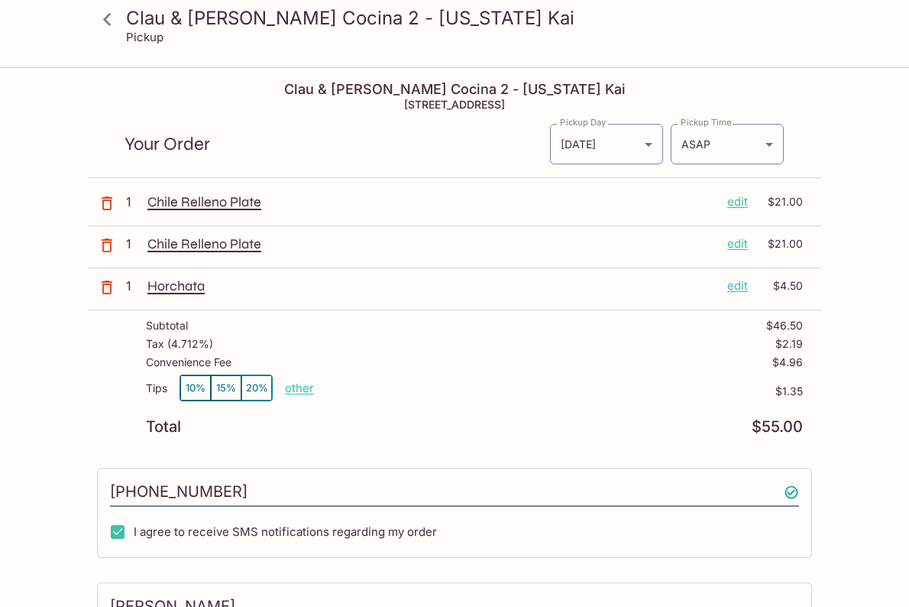
scroll to position [0, 0]
click at [106, 205] on icon "button" at bounding box center [107, 203] width 18 height 18
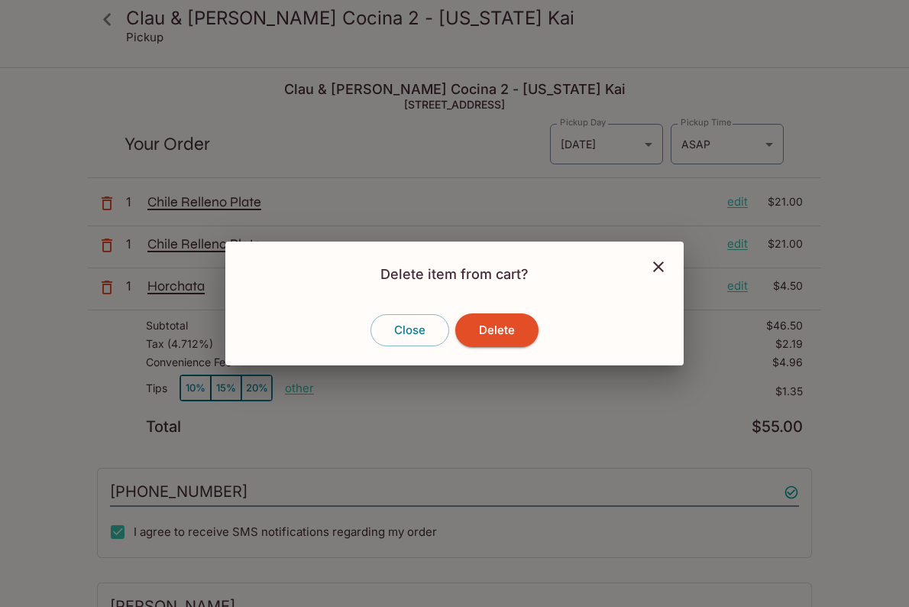
drag, startPoint x: 492, startPoint y: 328, endPoint x: 365, endPoint y: 300, distance: 130.0
click at [492, 328] on button "Delete" at bounding box center [496, 330] width 83 height 34
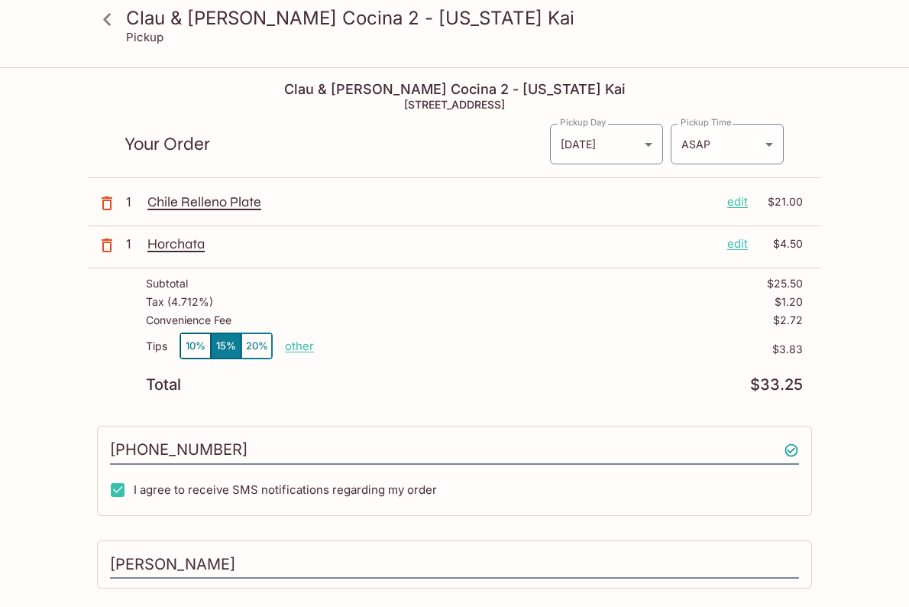
click at [106, 209] on icon "button" at bounding box center [107, 203] width 11 height 14
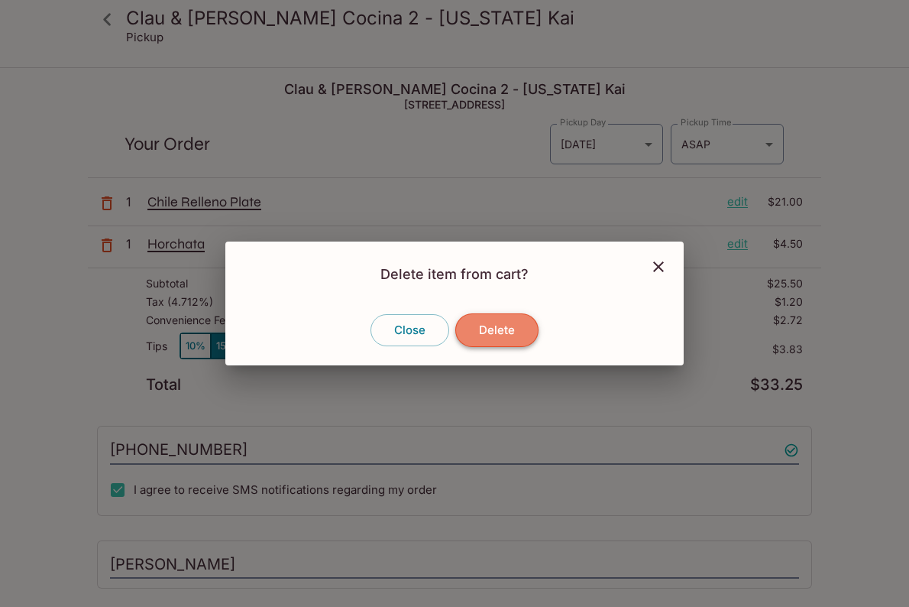
click at [501, 340] on button "Delete" at bounding box center [496, 330] width 83 height 34
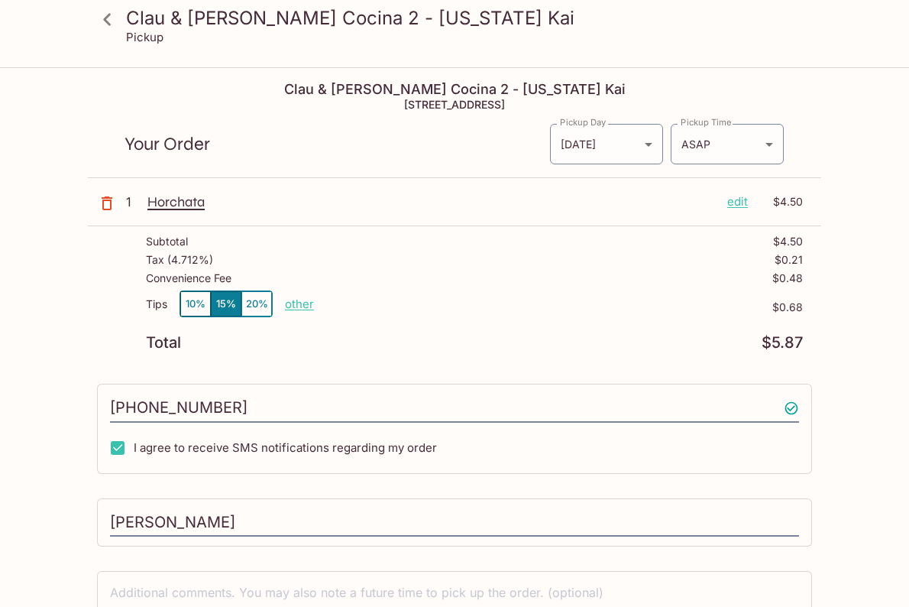
click at [102, 206] on icon "button" at bounding box center [107, 203] width 18 height 18
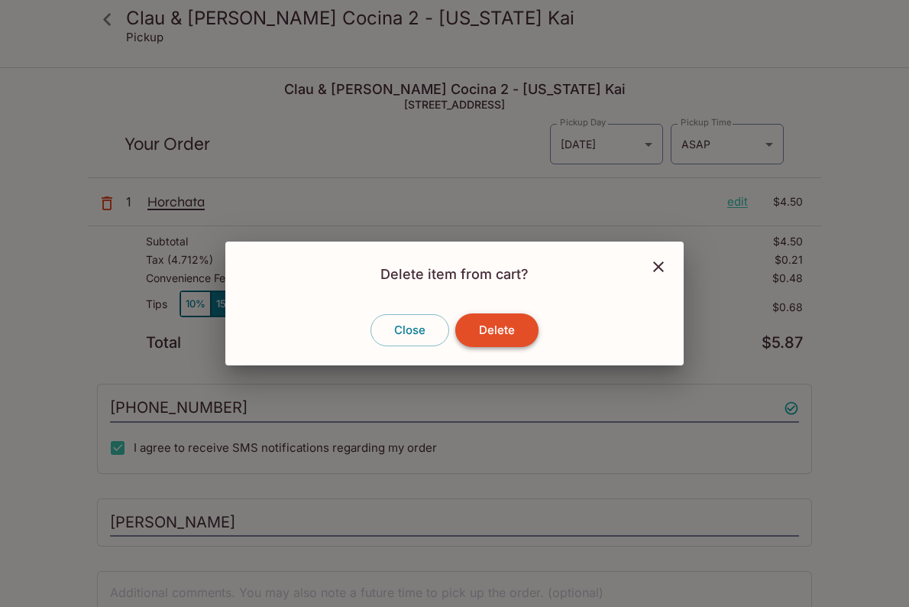
click at [501, 332] on button "Delete" at bounding box center [496, 330] width 83 height 34
